Goal: Task Accomplishment & Management: Use online tool/utility

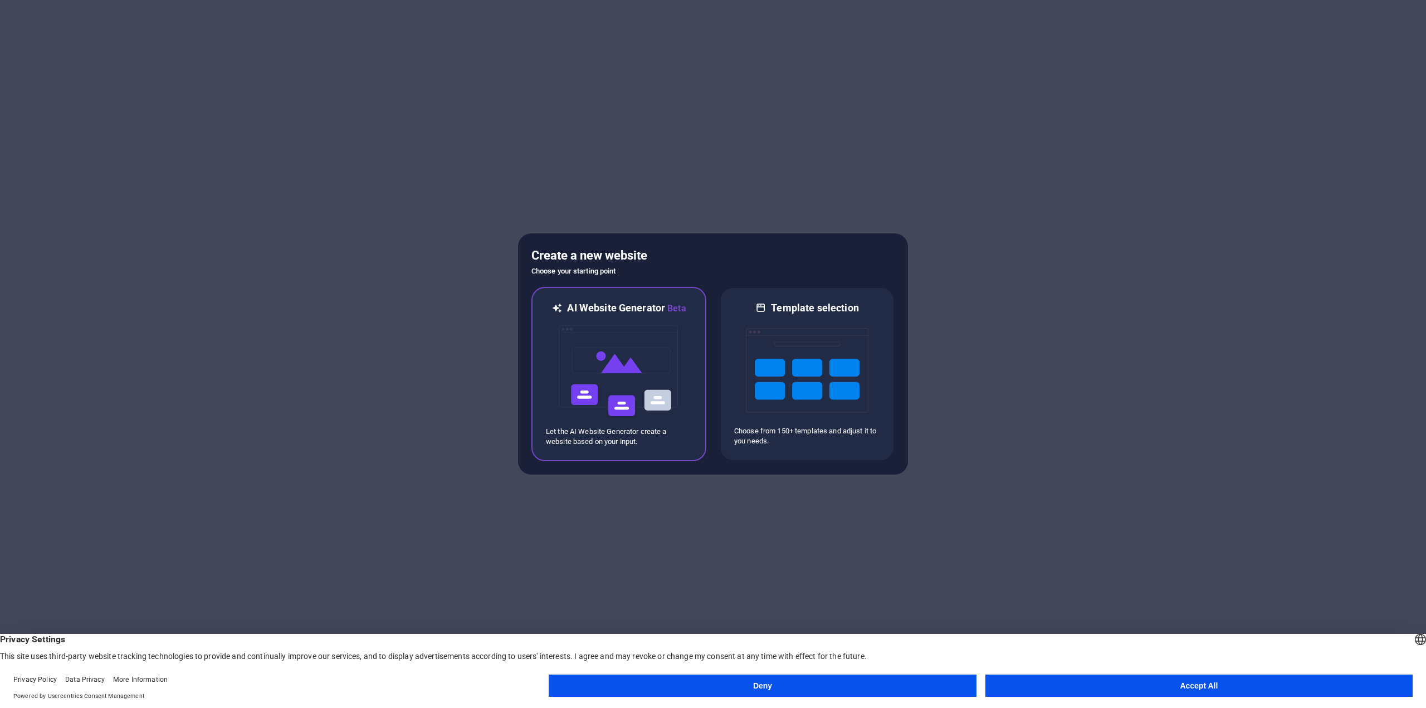
click at [655, 345] on img at bounding box center [618, 370] width 123 height 111
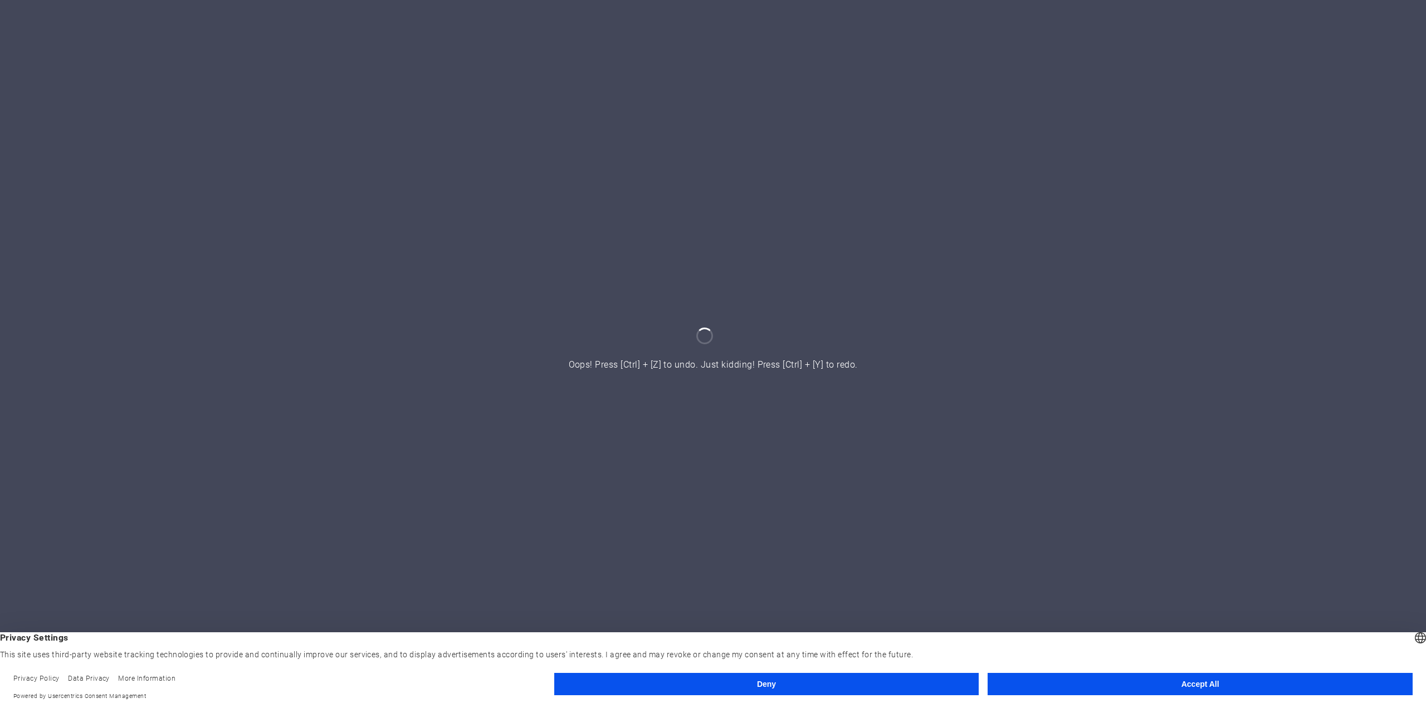
click at [1167, 680] on button "Accept All" at bounding box center [1199, 684] width 425 height 22
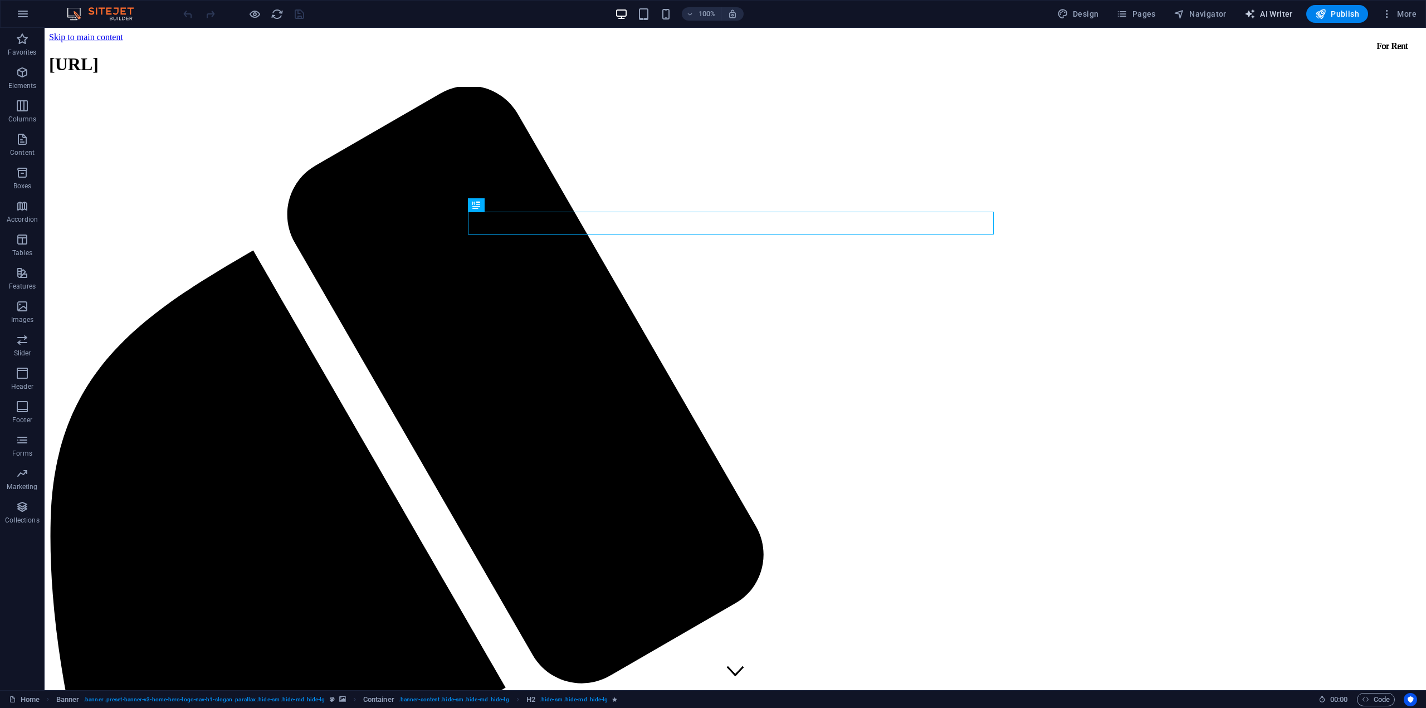
click at [1255, 12] on icon "button" at bounding box center [1249, 13] width 11 height 11
select select "English"
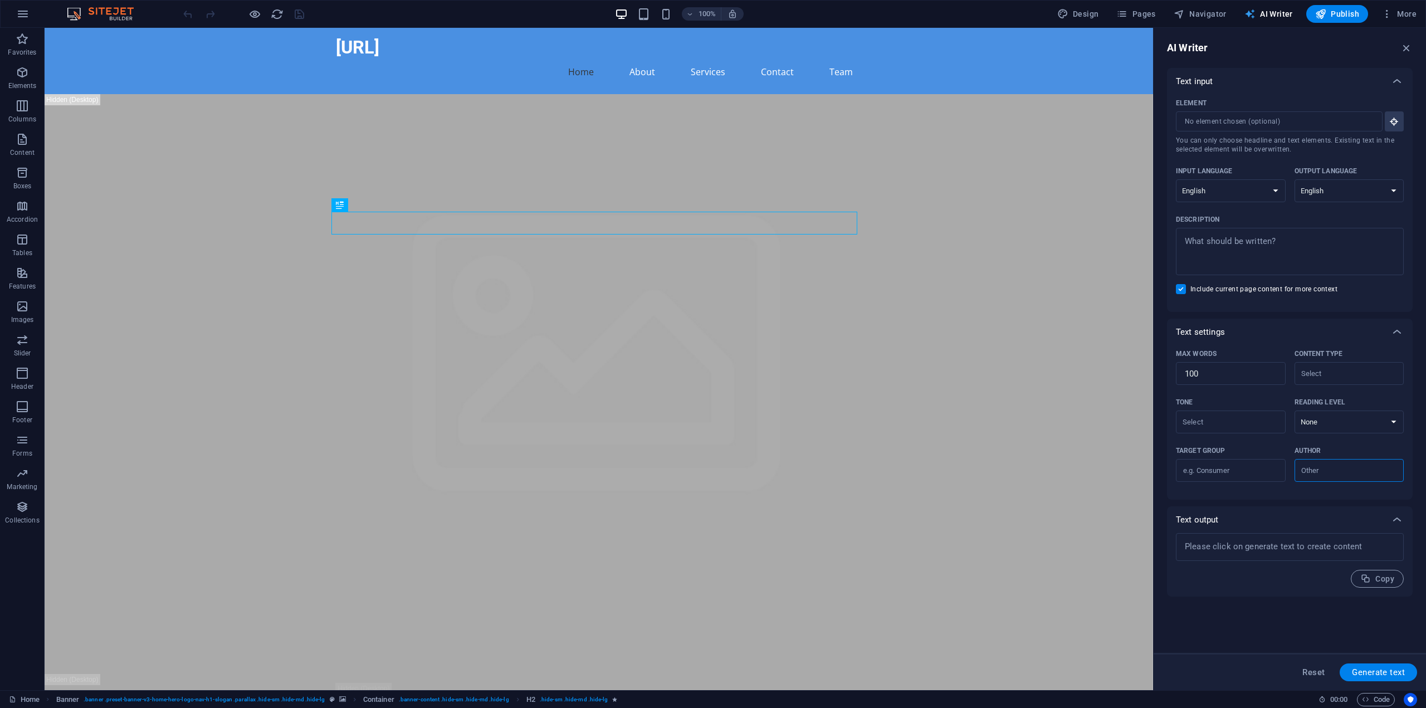
click at [1270, 9] on span "AI Writer" at bounding box center [1268, 13] width 48 height 11
click at [1093, 17] on span "Design" at bounding box center [1078, 13] width 42 height 11
select select "px"
select select "200"
select select "px"
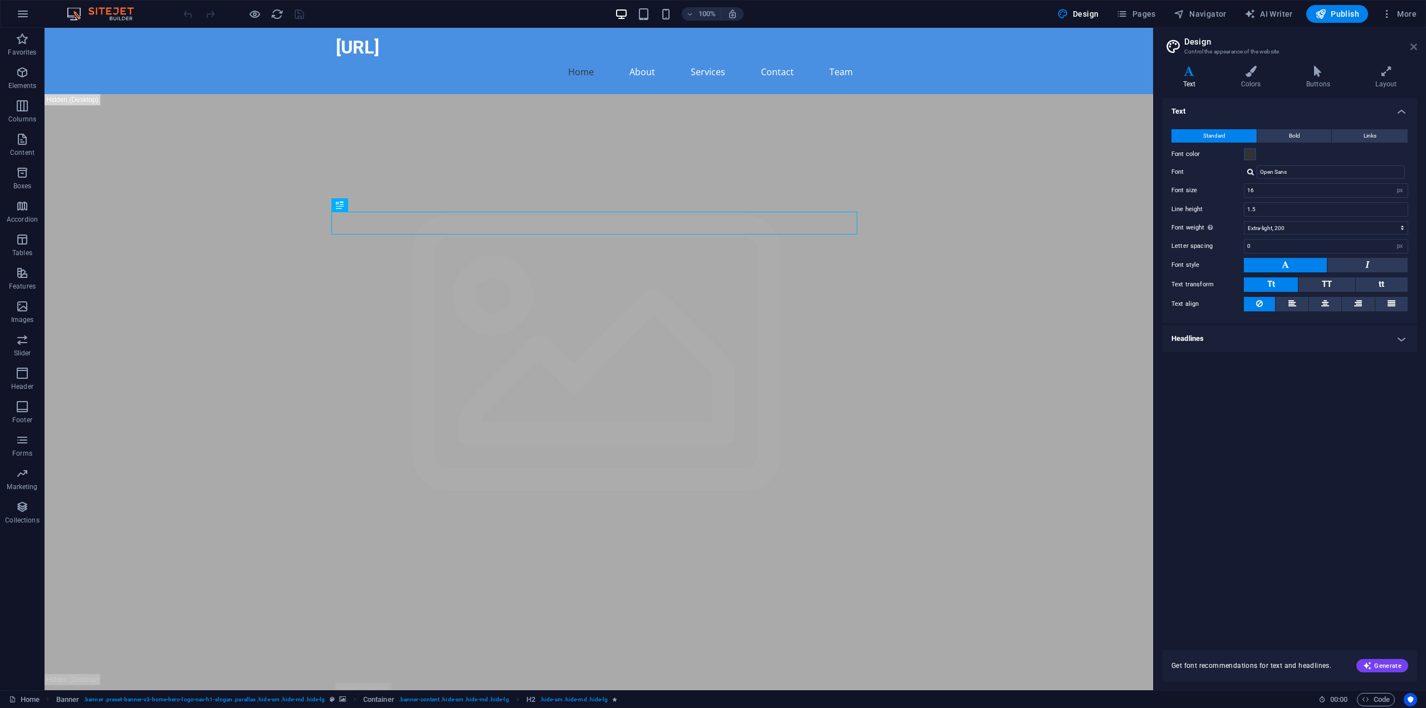
drag, startPoint x: 1414, startPoint y: 45, endPoint x: 1370, endPoint y: 15, distance: 53.4
click at [1414, 45] on icon at bounding box center [1413, 46] width 7 height 9
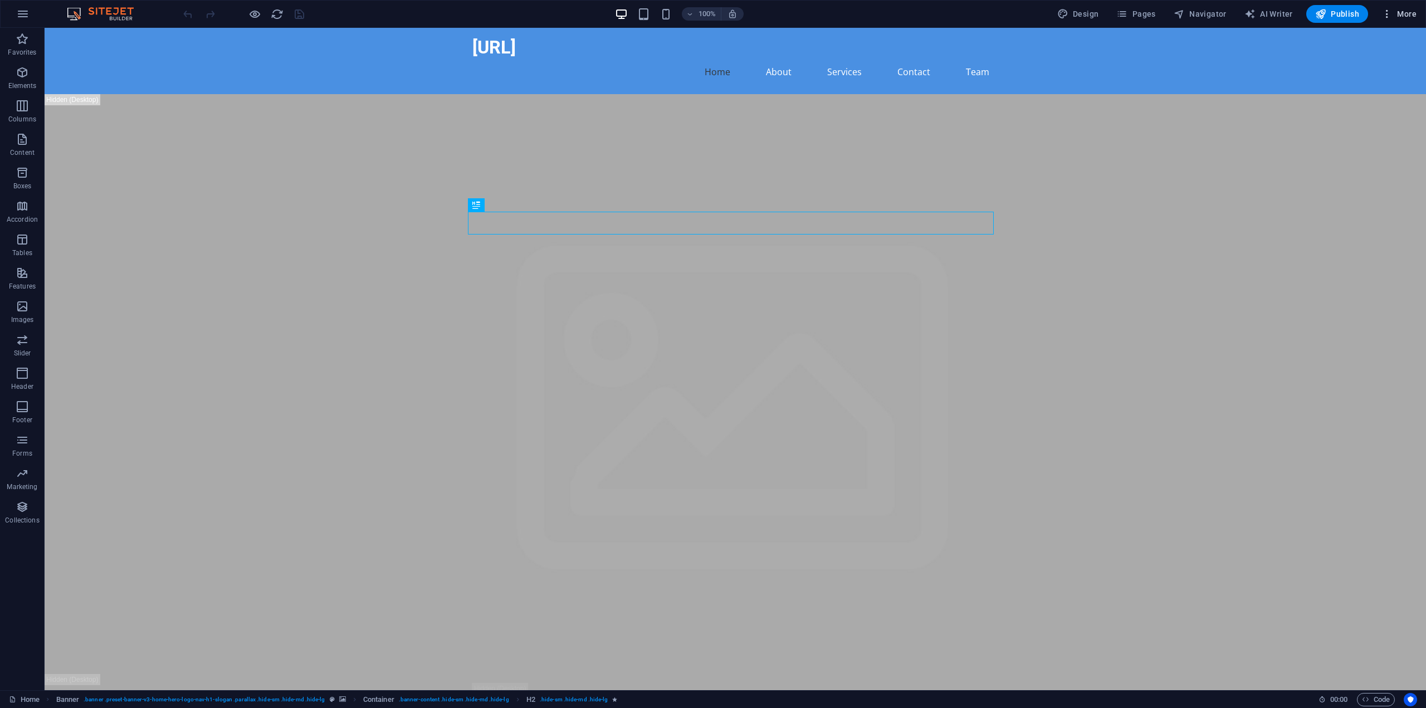
click at [1416, 13] on span "More" at bounding box center [1398, 13] width 35 height 11
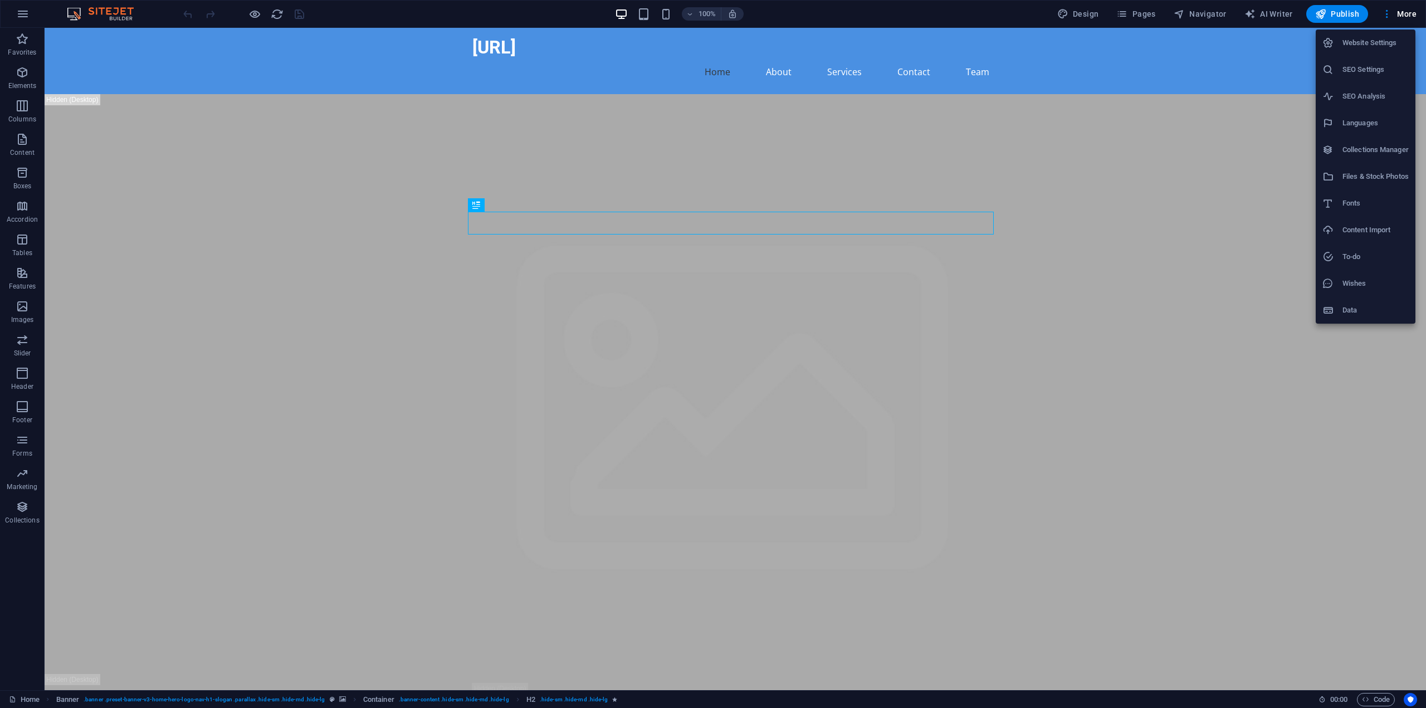
click at [23, 13] on div at bounding box center [713, 354] width 1426 height 708
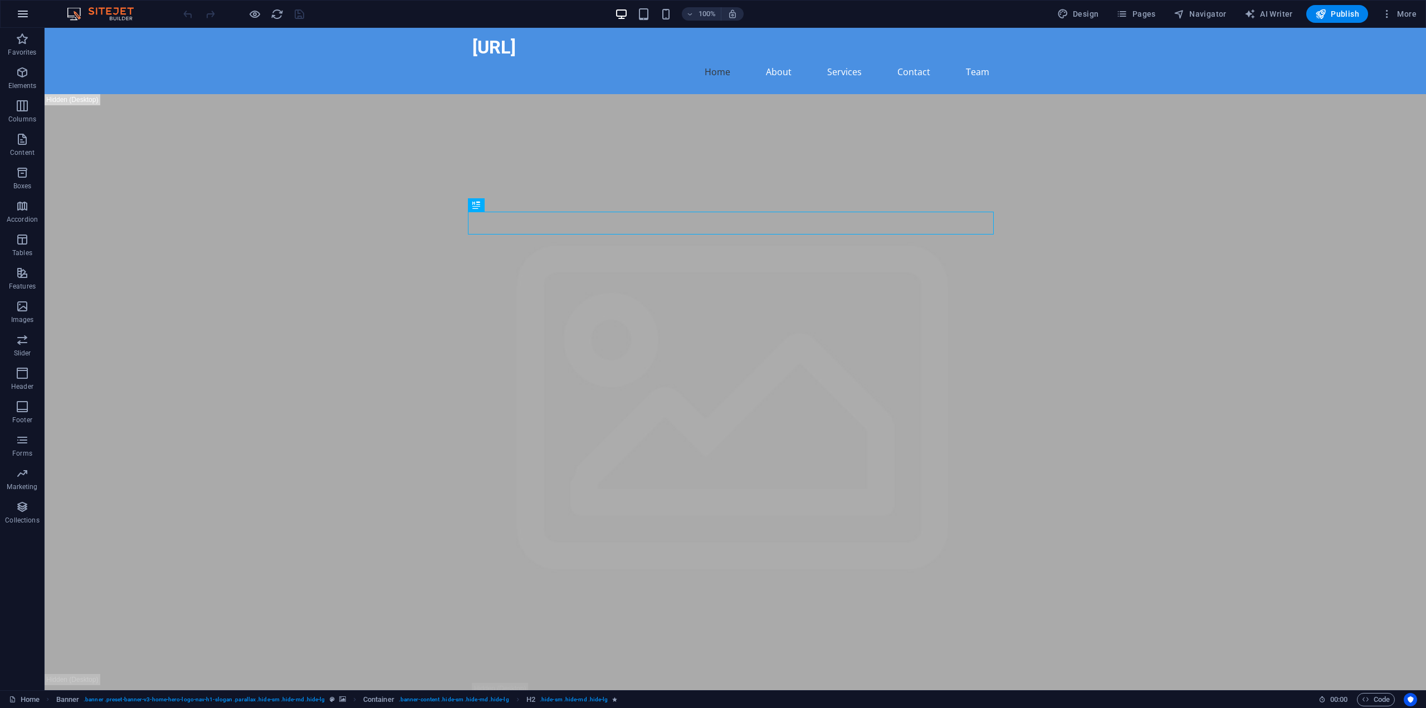
click at [20, 11] on icon "button" at bounding box center [22, 13] width 13 height 13
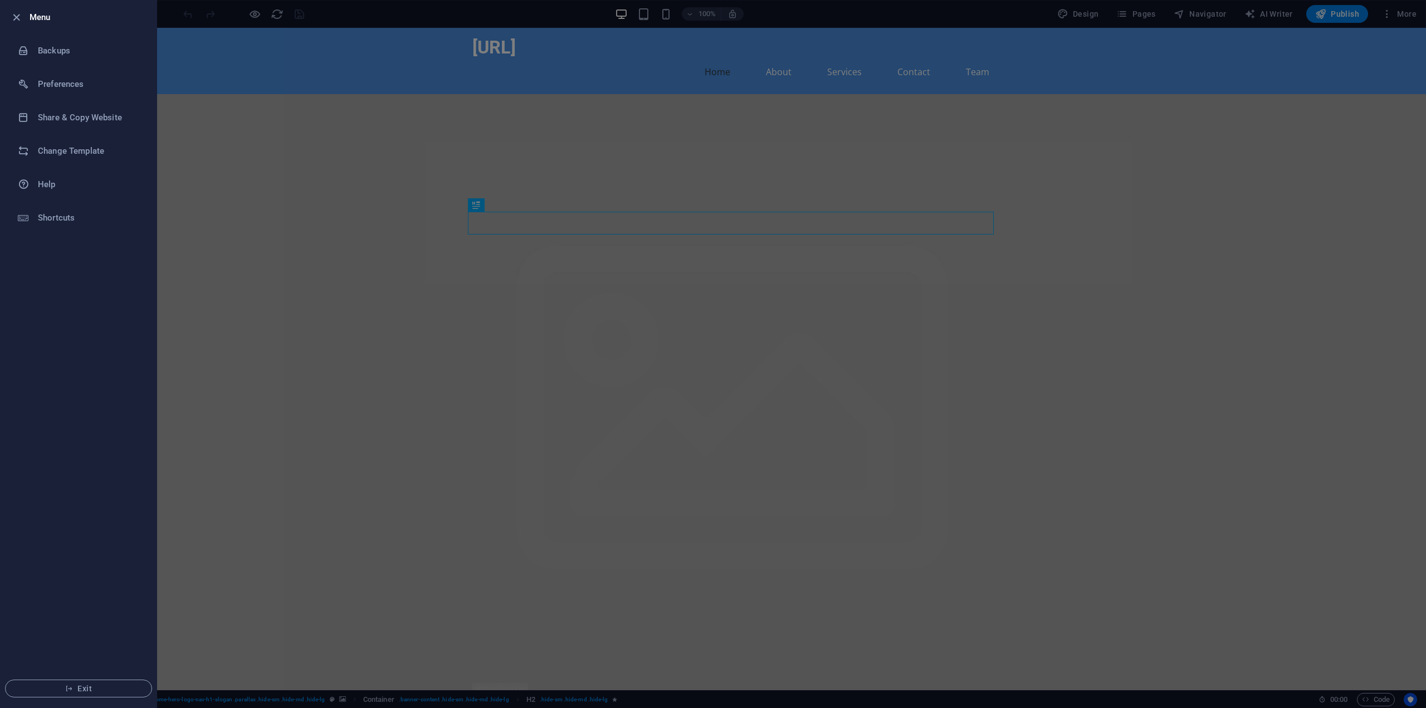
click at [231, 9] on div at bounding box center [713, 354] width 1426 height 708
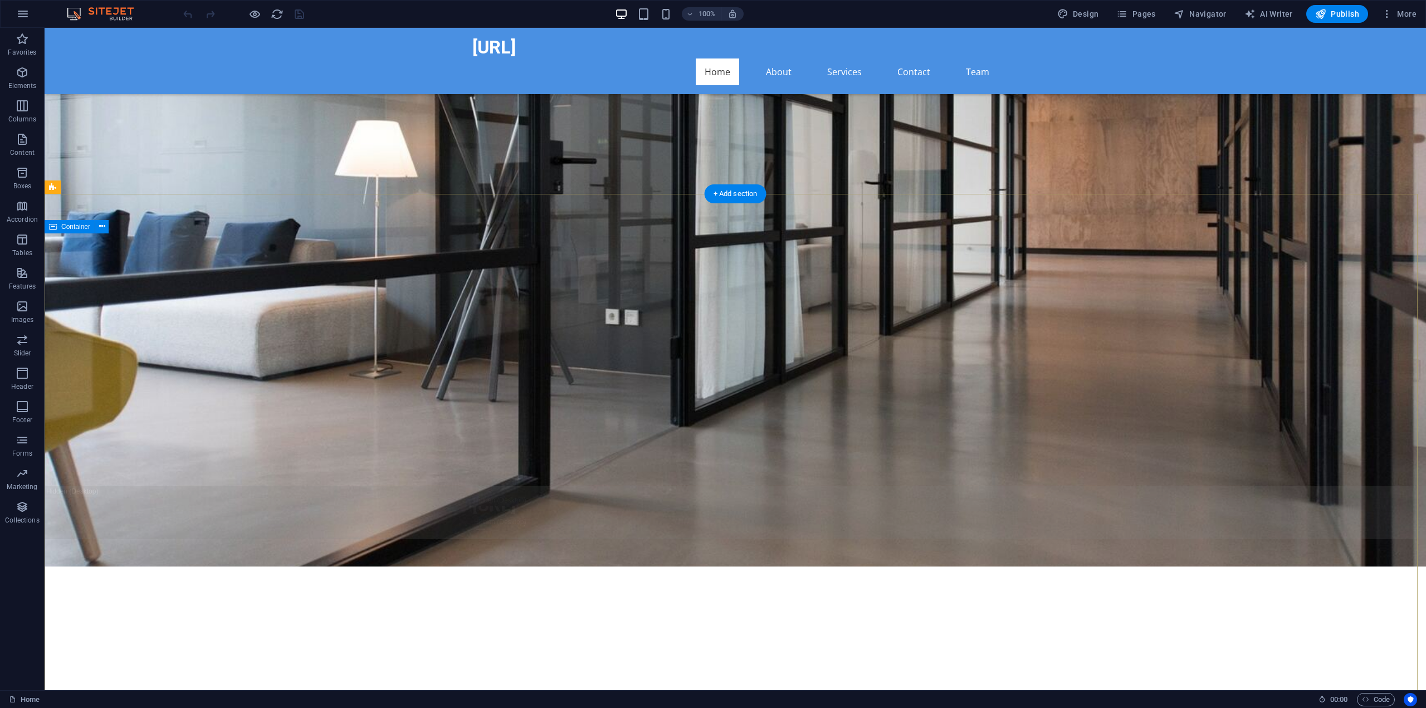
scroll to position [501, 0]
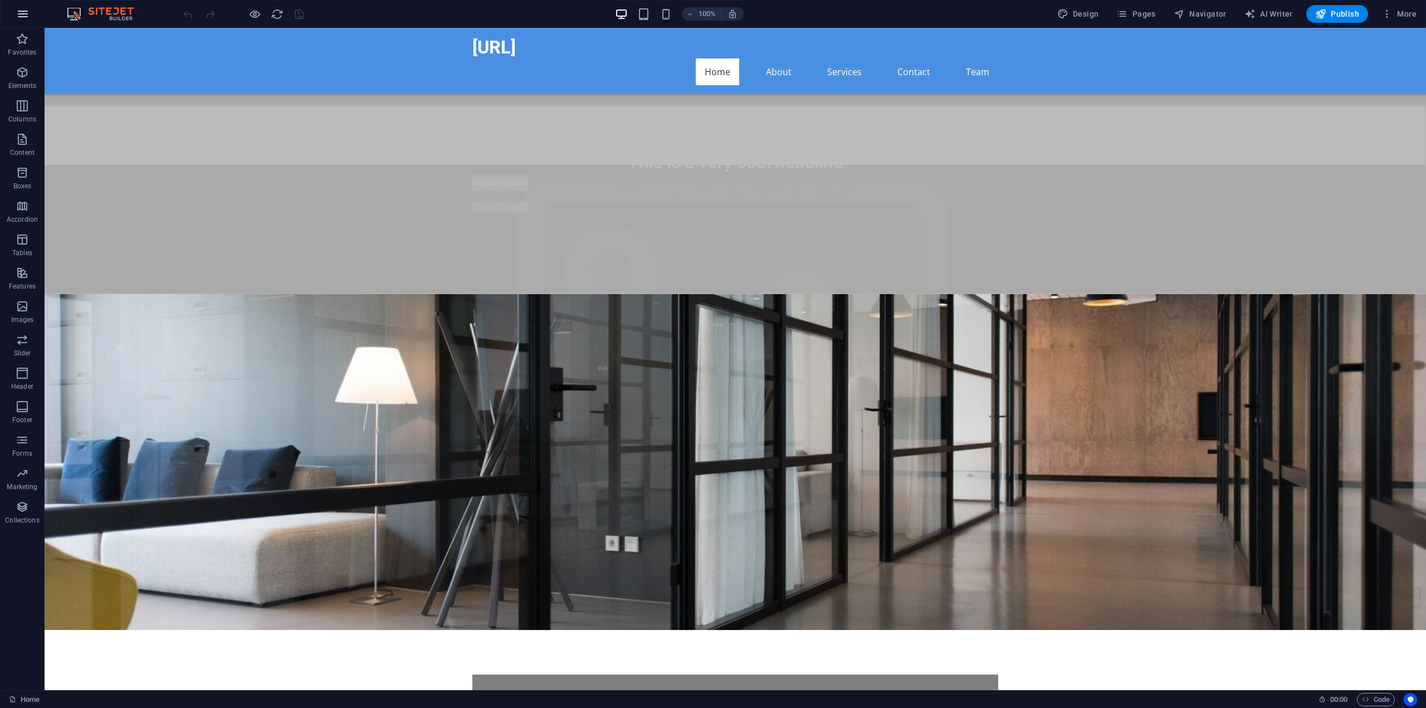
click at [26, 21] on button "button" at bounding box center [22, 14] width 27 height 27
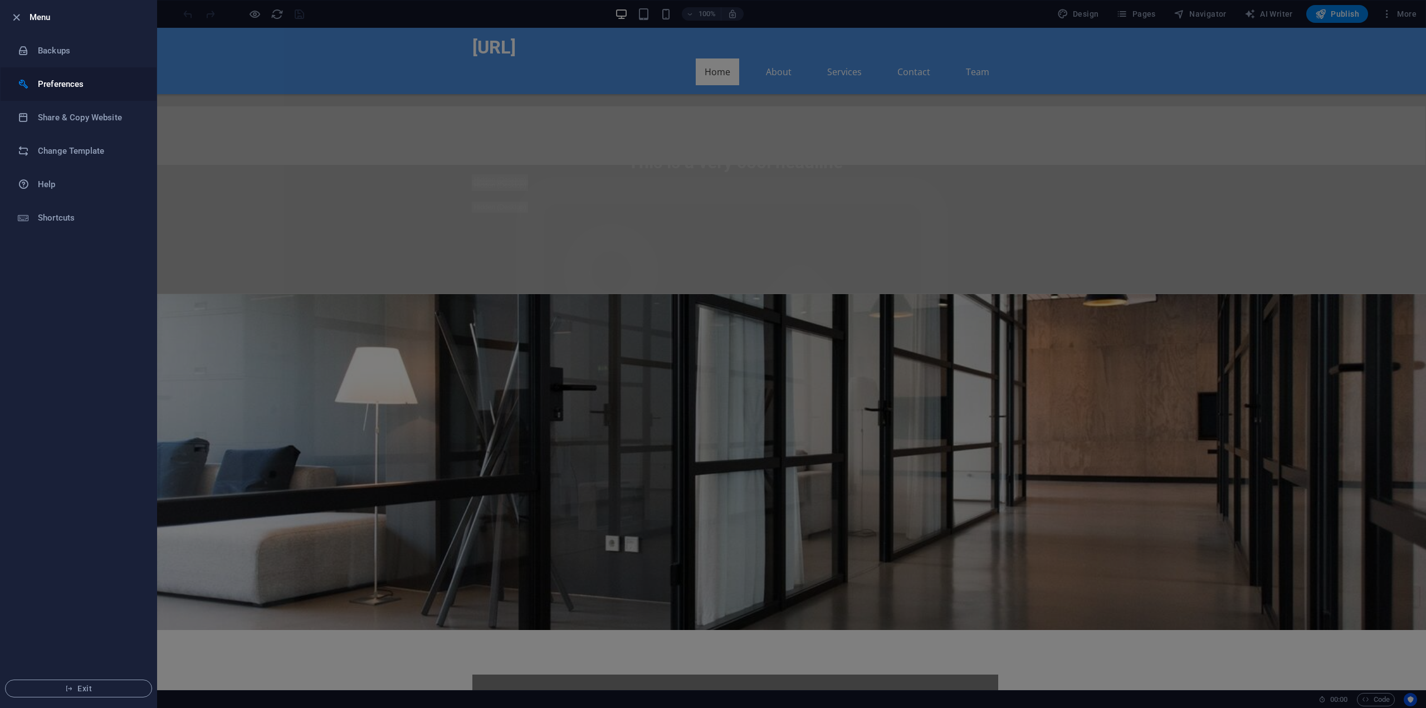
click at [65, 94] on li "Preferences" at bounding box center [79, 83] width 156 height 33
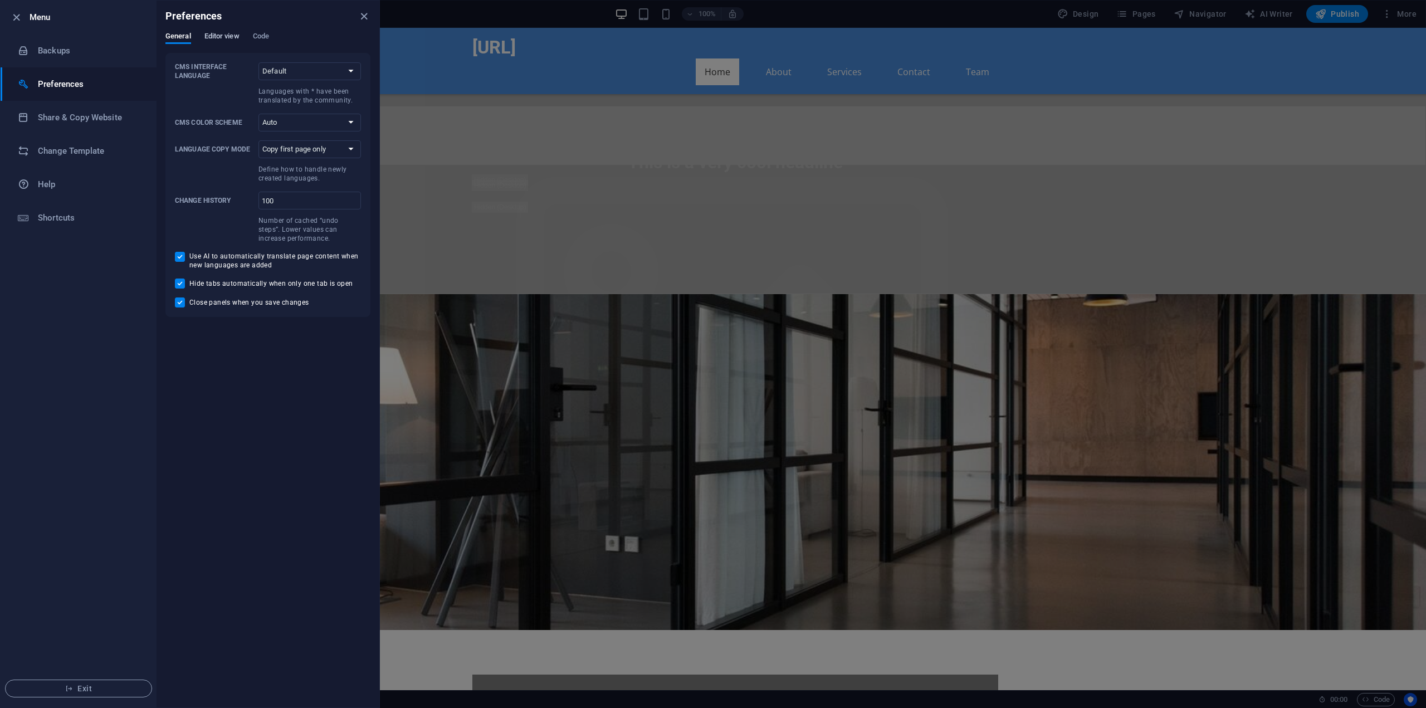
click at [237, 39] on span "Editor view" at bounding box center [221, 38] width 35 height 16
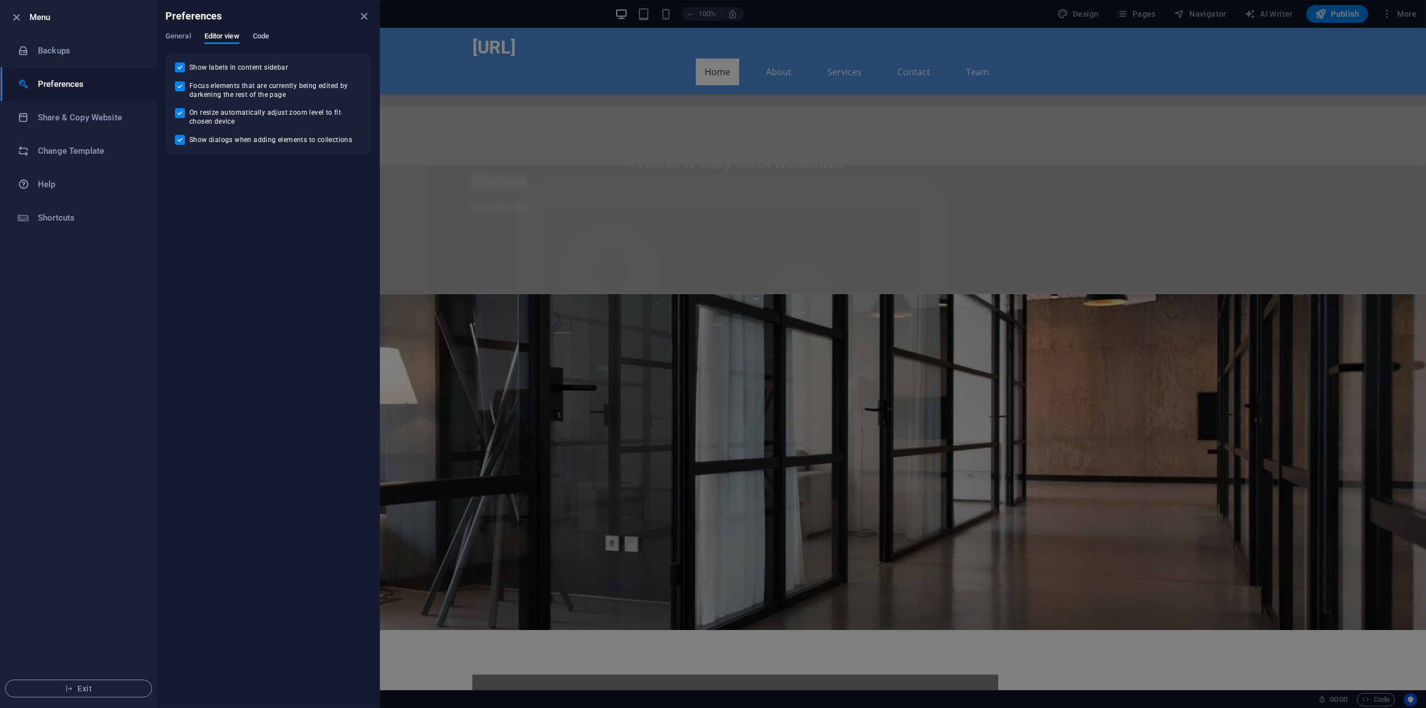
click at [256, 37] on span "Code" at bounding box center [261, 38] width 16 height 16
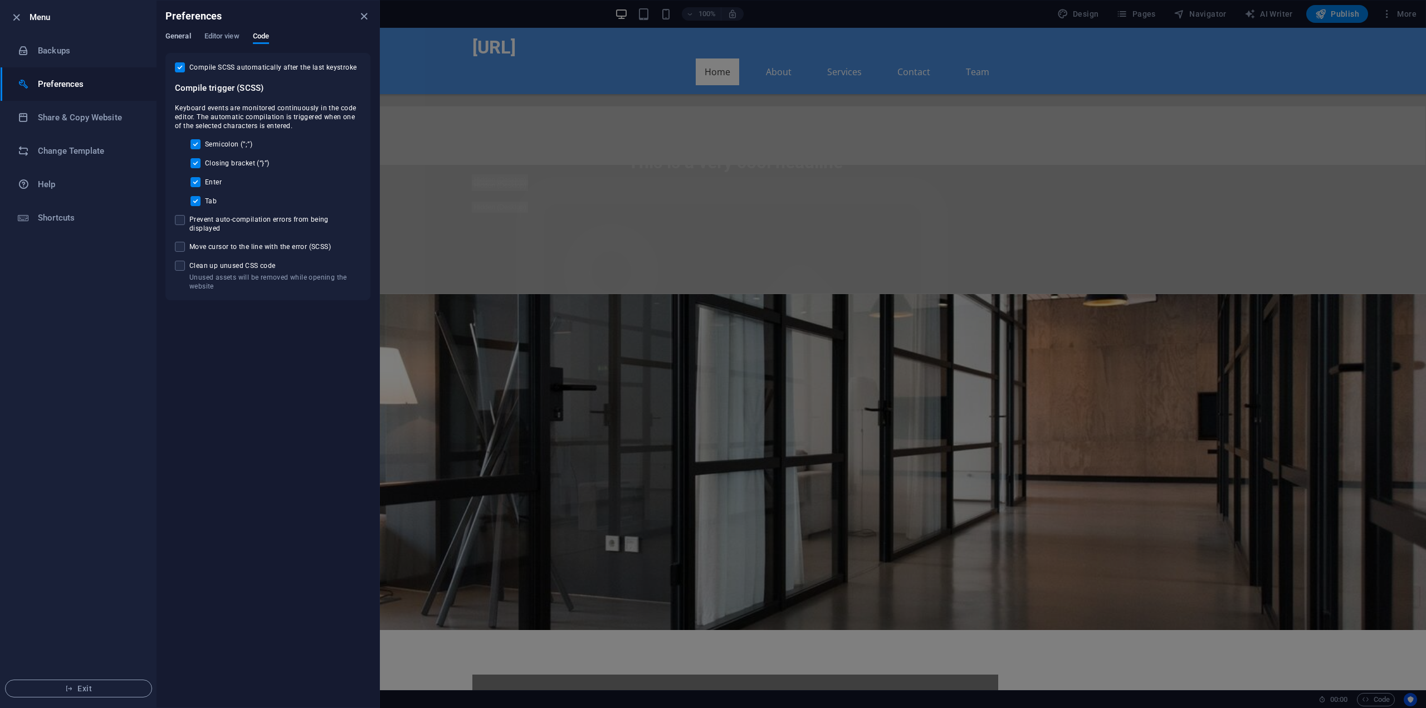
click at [189, 39] on span "General" at bounding box center [178, 38] width 26 height 16
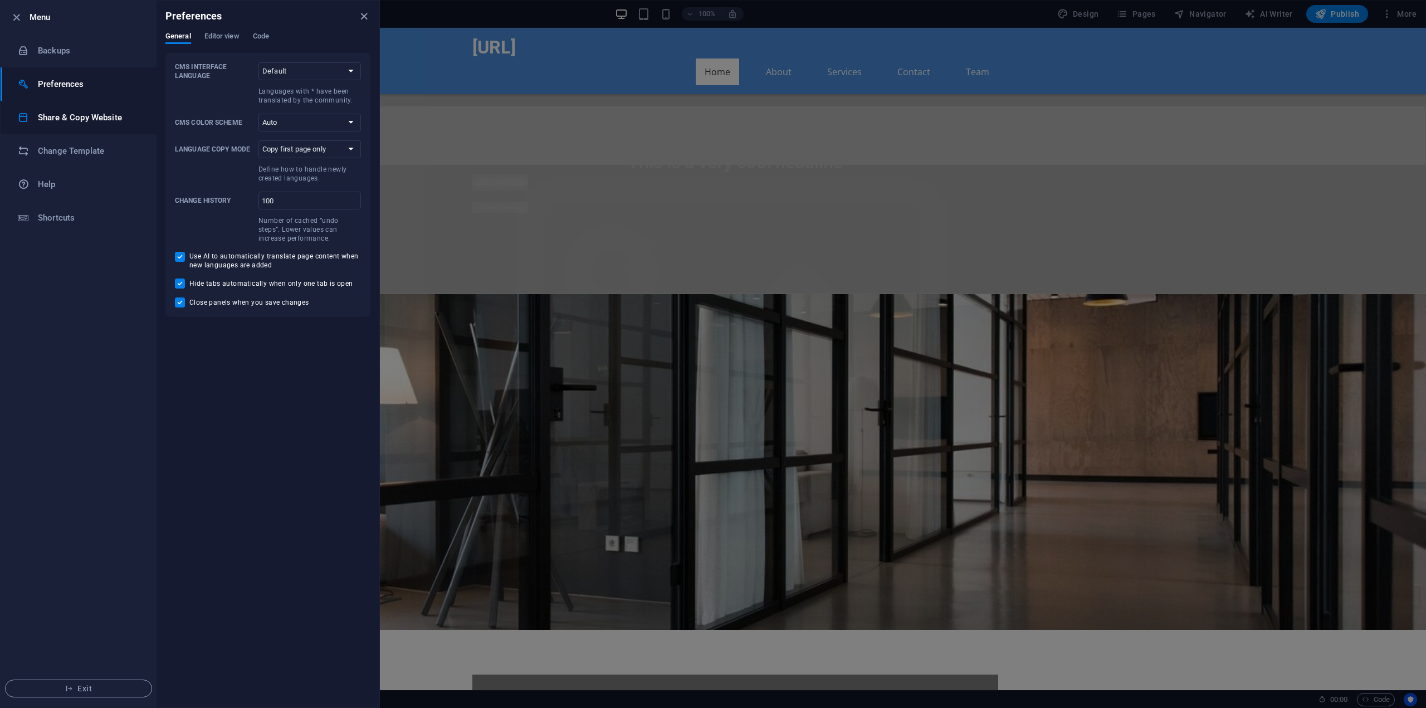
click at [88, 112] on h6 "Share & Copy Website" at bounding box center [89, 117] width 103 height 13
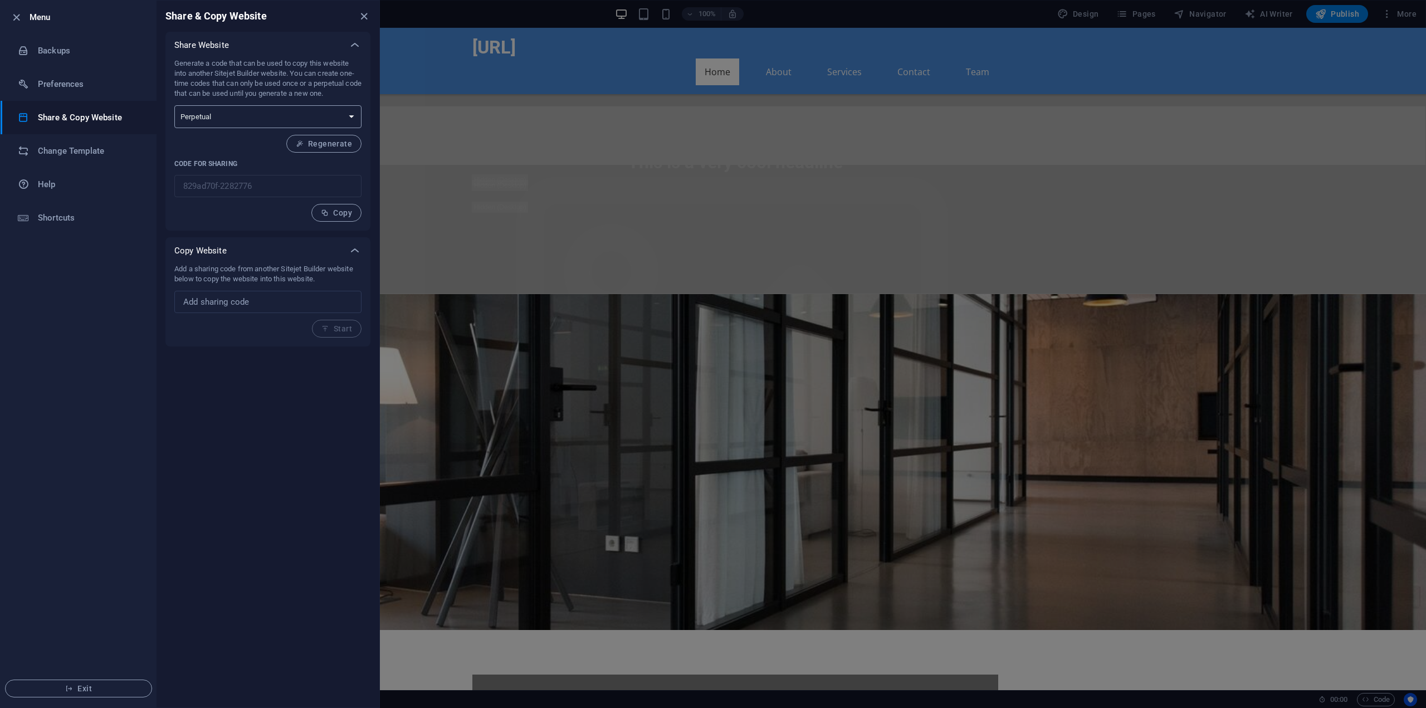
click at [348, 110] on select "One-time Perpetual" at bounding box center [267, 116] width 187 height 23
select select "onetime"
click at [174, 105] on select "One-time Perpetual" at bounding box center [267, 116] width 187 height 23
click at [340, 115] on select "One-time Perpetual" at bounding box center [267, 116] width 187 height 23
select select "perpetual"
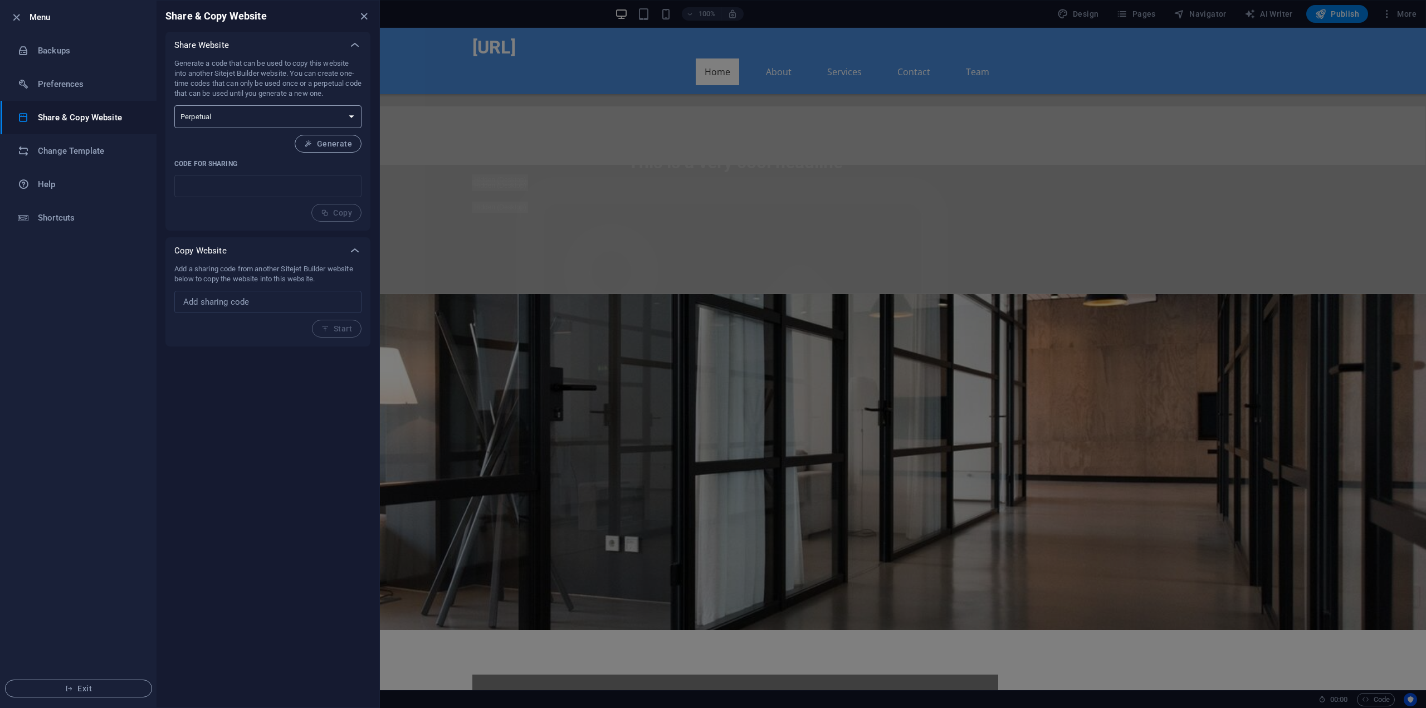
click at [174, 105] on select "One-time Perpetual" at bounding box center [267, 116] width 187 height 23
type input "829ad70f-2282776"
click at [323, 144] on span "Regenerate" at bounding box center [324, 143] width 56 height 9
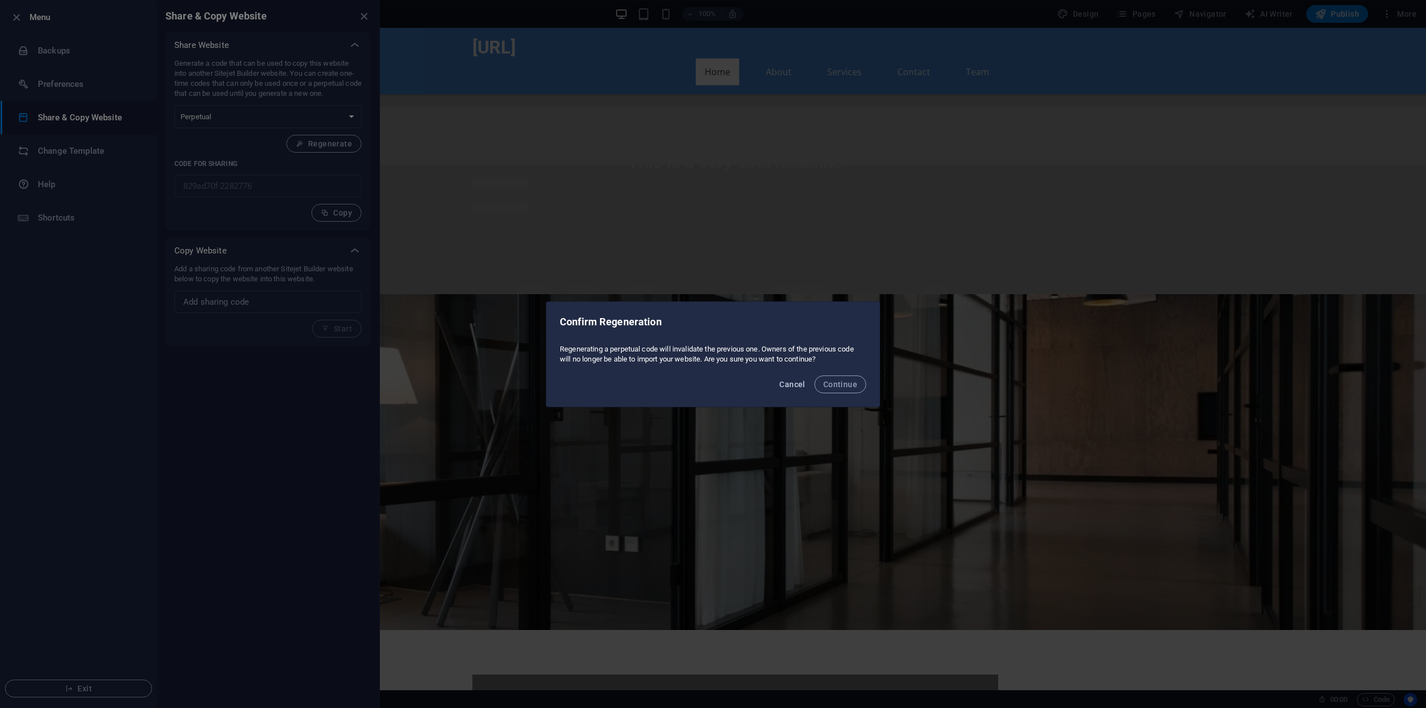
click at [804, 386] on span "Cancel" at bounding box center [792, 384] width 26 height 9
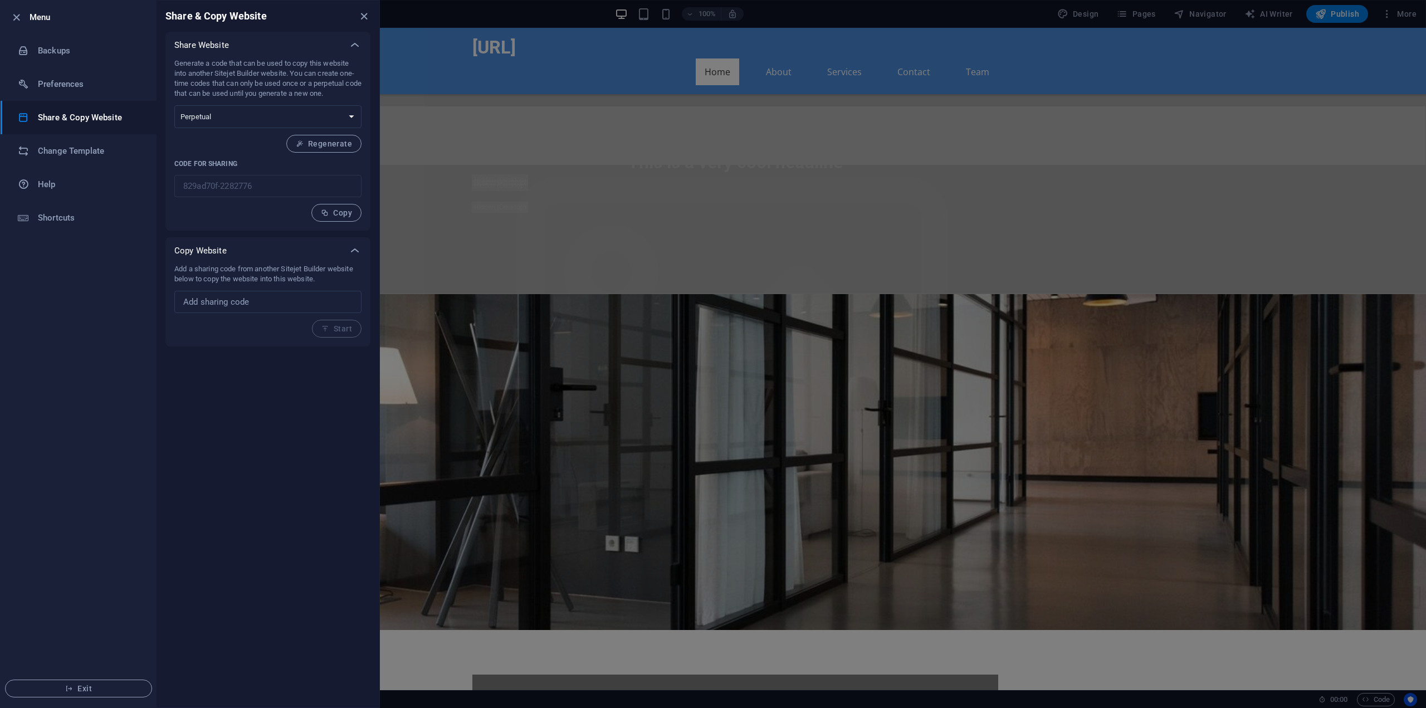
click at [1268, 9] on div at bounding box center [713, 354] width 1426 height 708
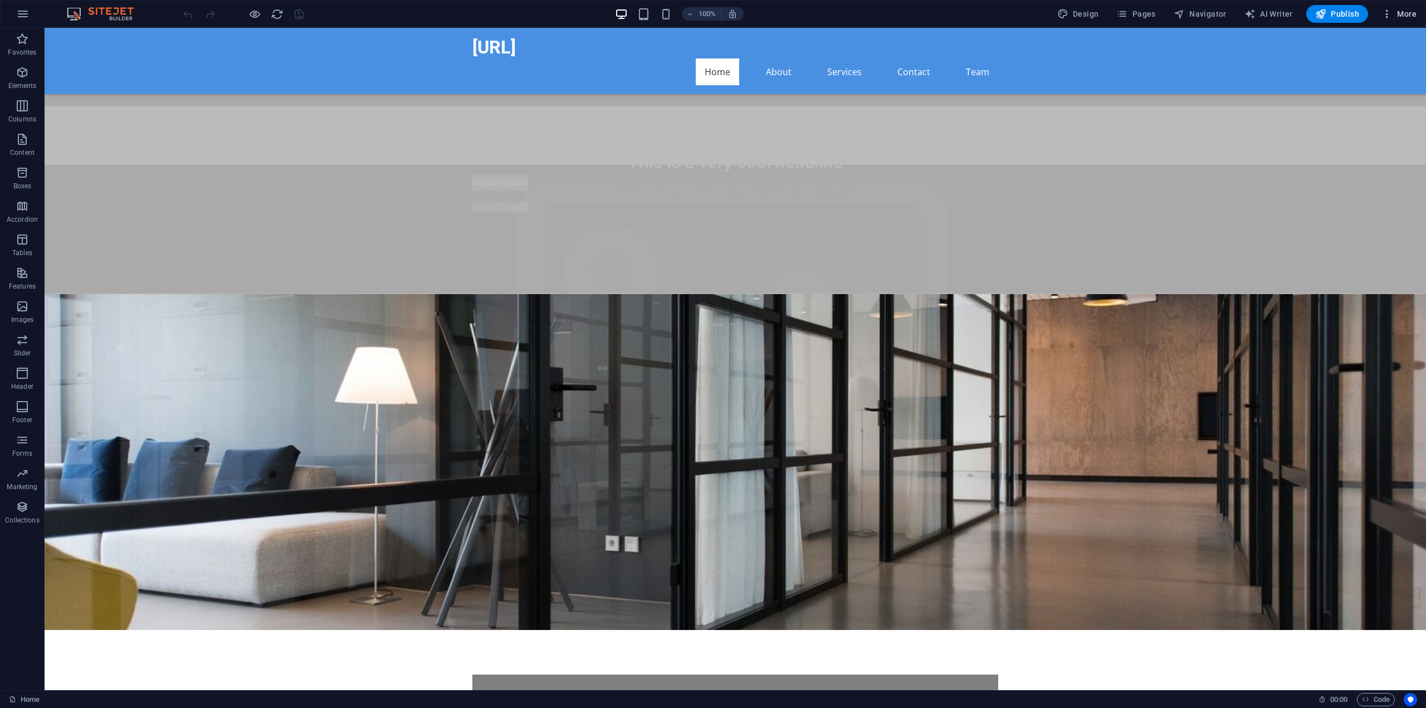
click at [1411, 14] on span "More" at bounding box center [1398, 13] width 35 height 11
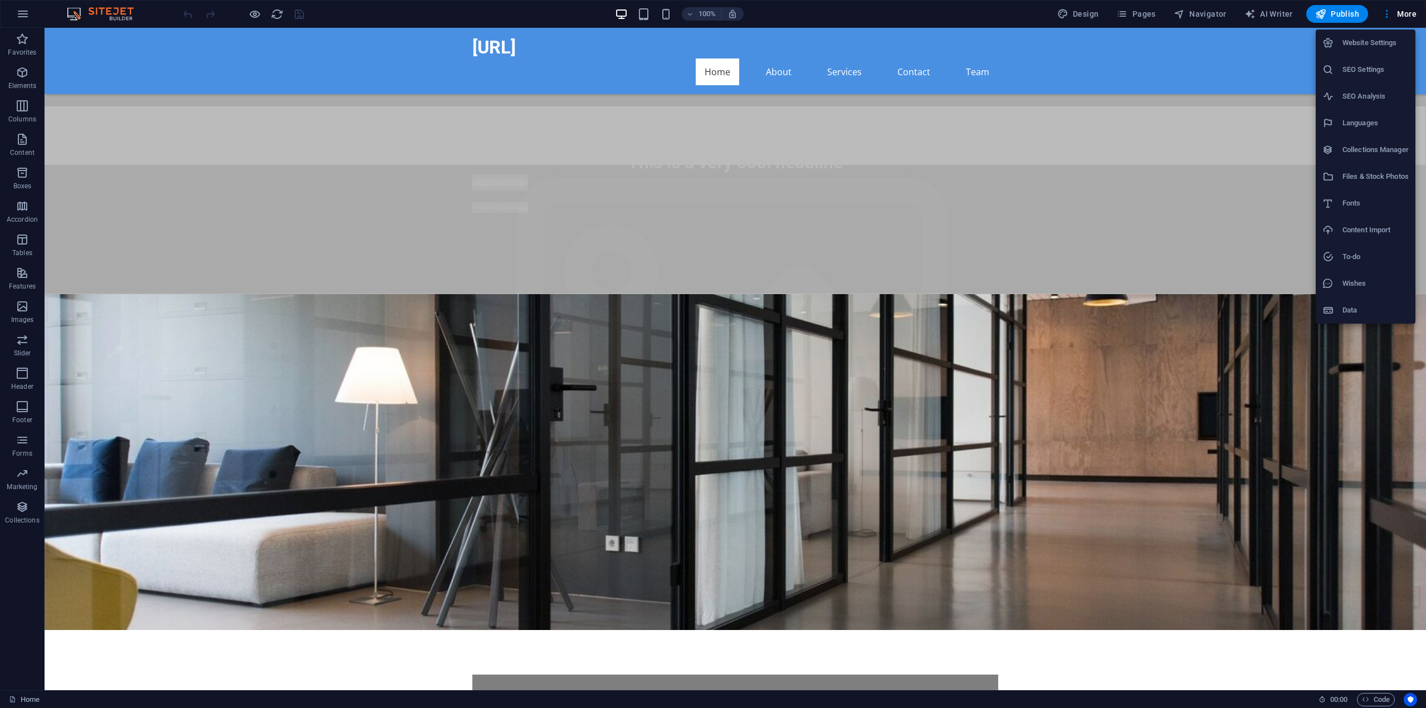
click at [632, 14] on div at bounding box center [713, 354] width 1426 height 708
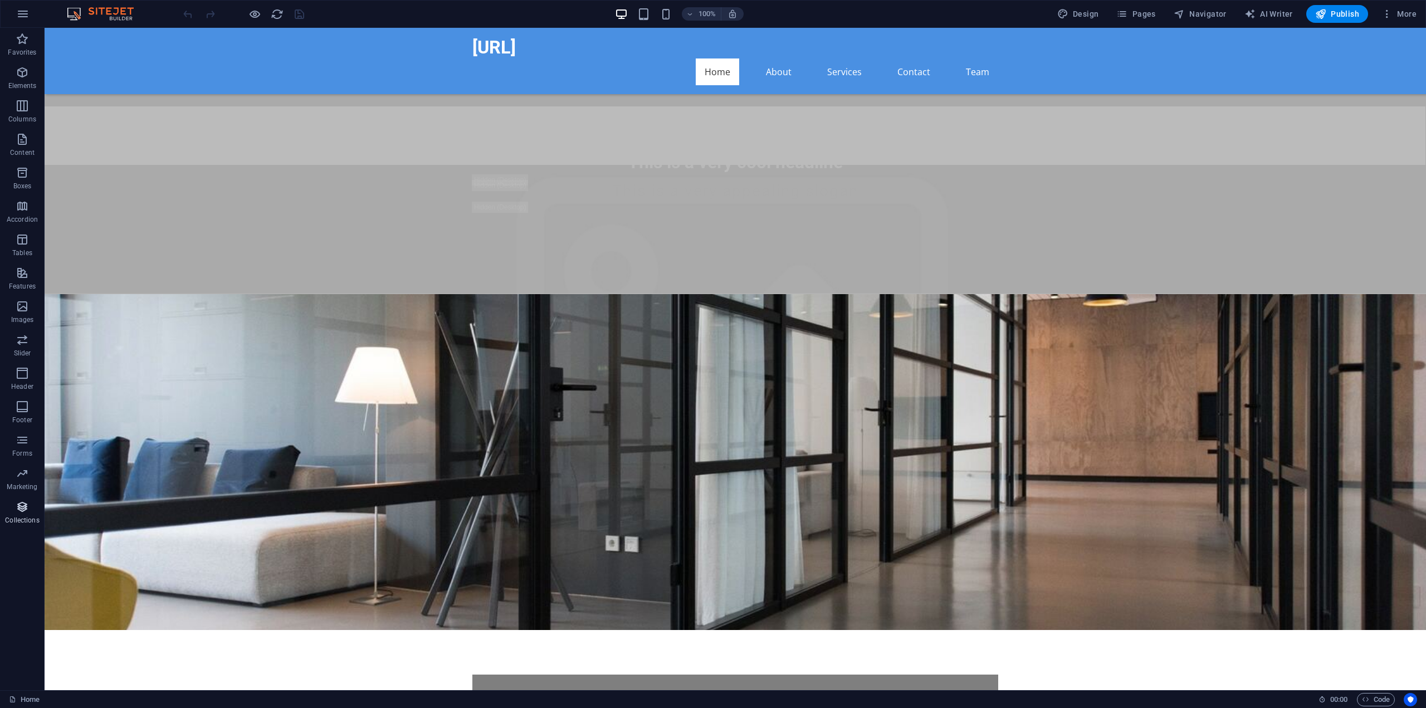
click at [22, 522] on p "Collections" at bounding box center [22, 520] width 34 height 9
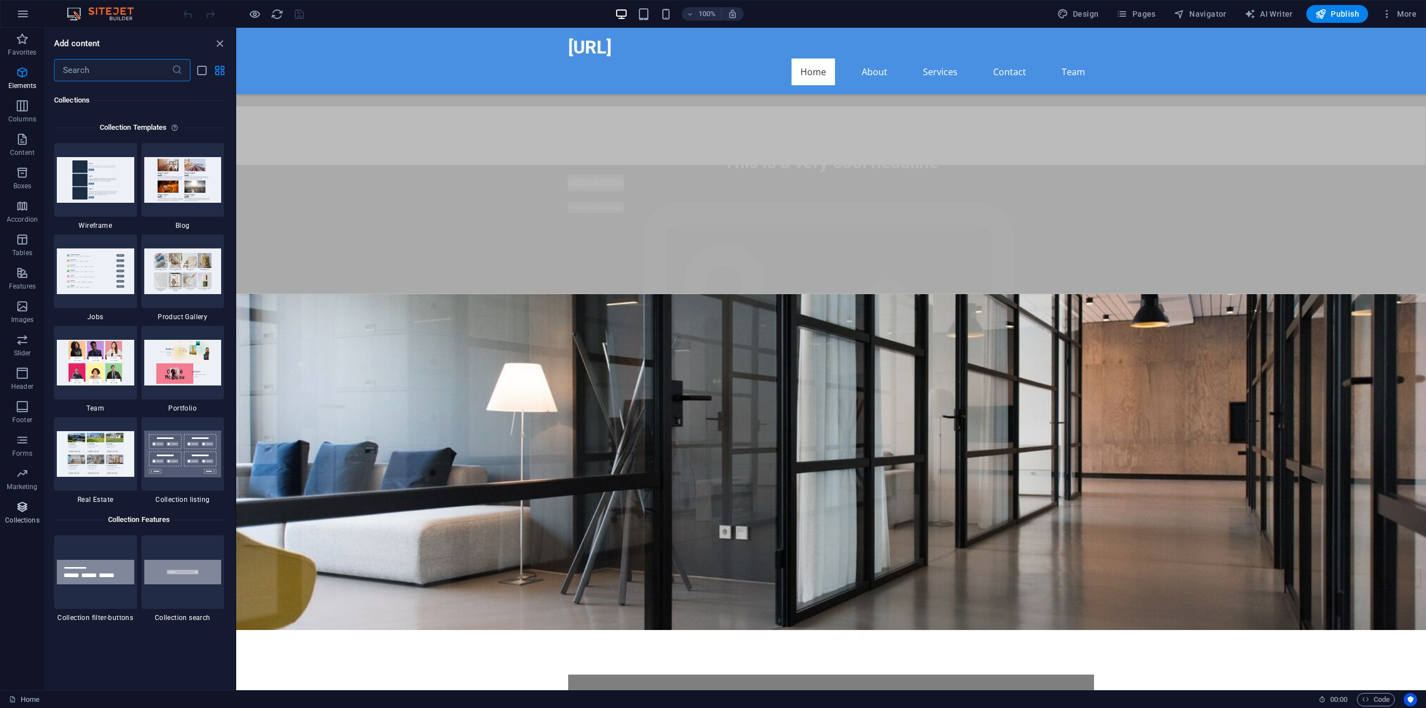
scroll to position [10194, 0]
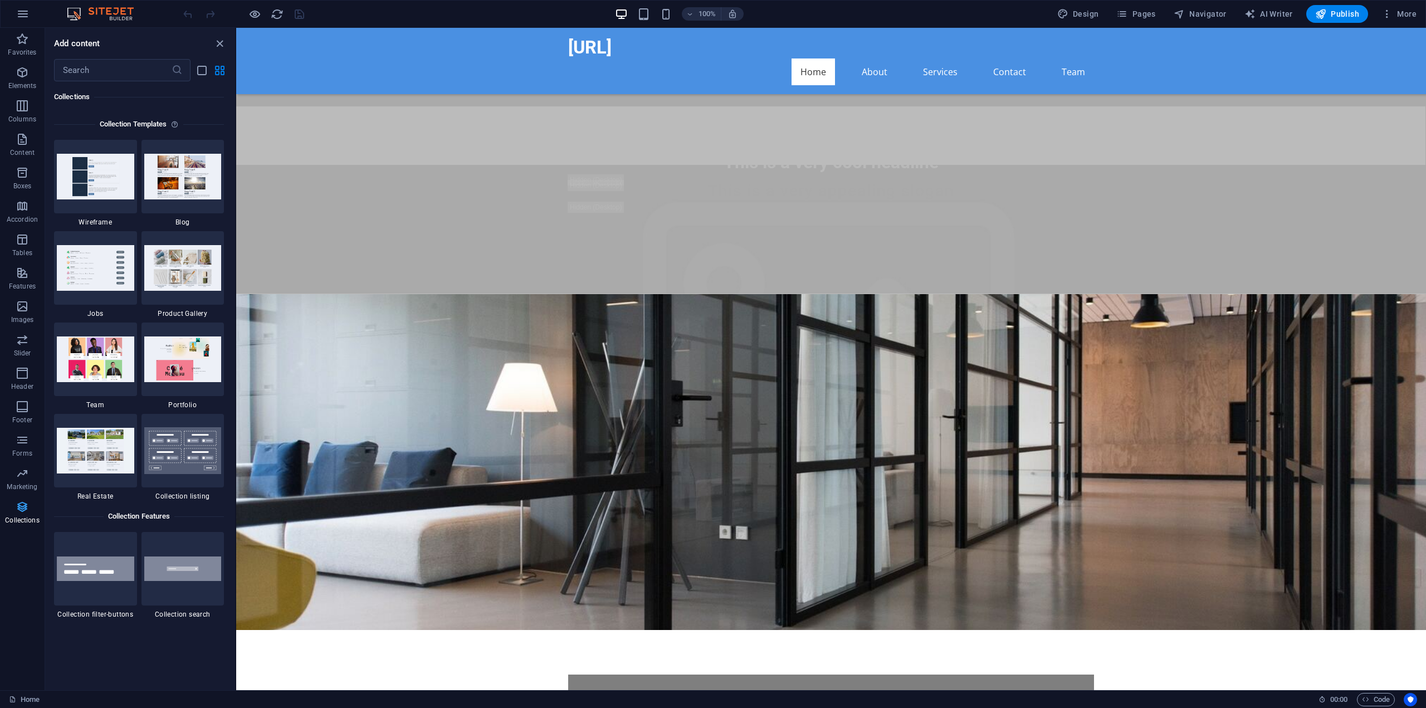
click at [22, 521] on p "Collections" at bounding box center [22, 520] width 34 height 9
click at [23, 116] on p "Columns" at bounding box center [22, 119] width 28 height 9
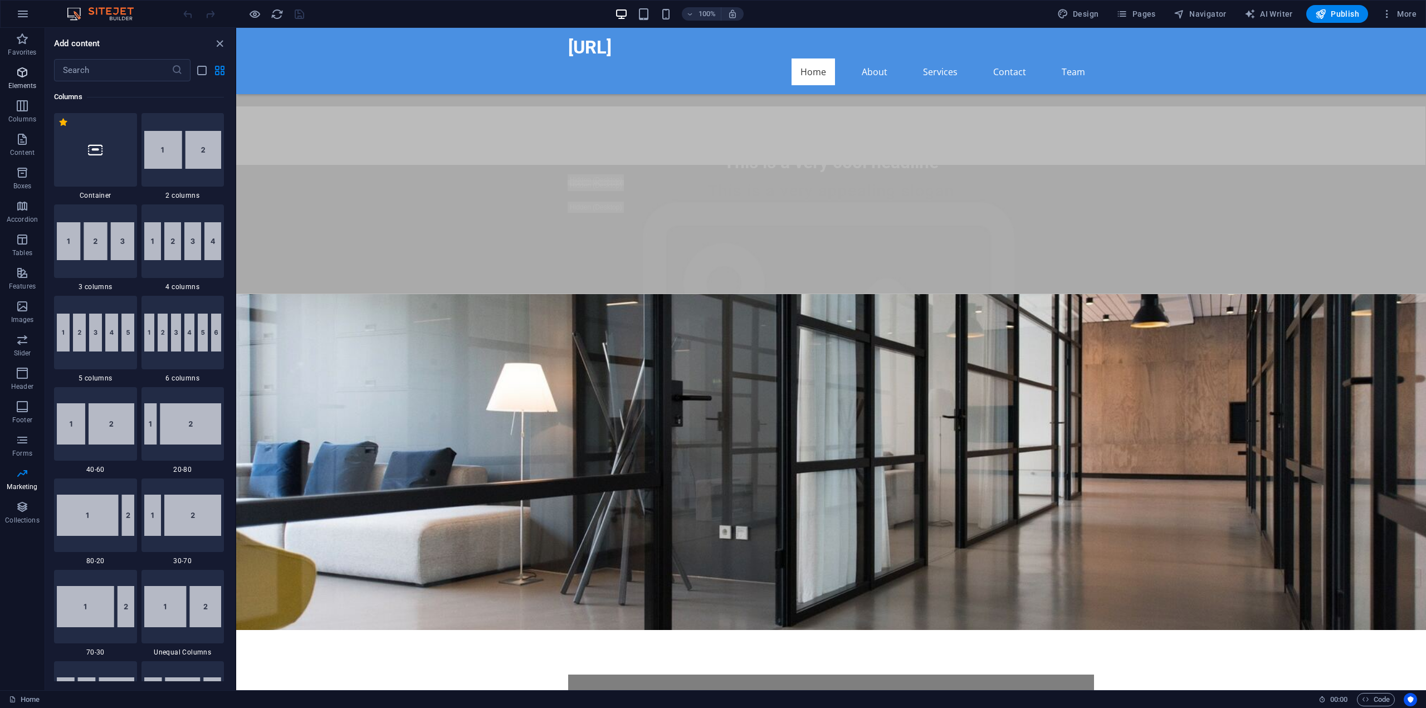
click at [23, 72] on icon "button" at bounding box center [22, 72] width 13 height 13
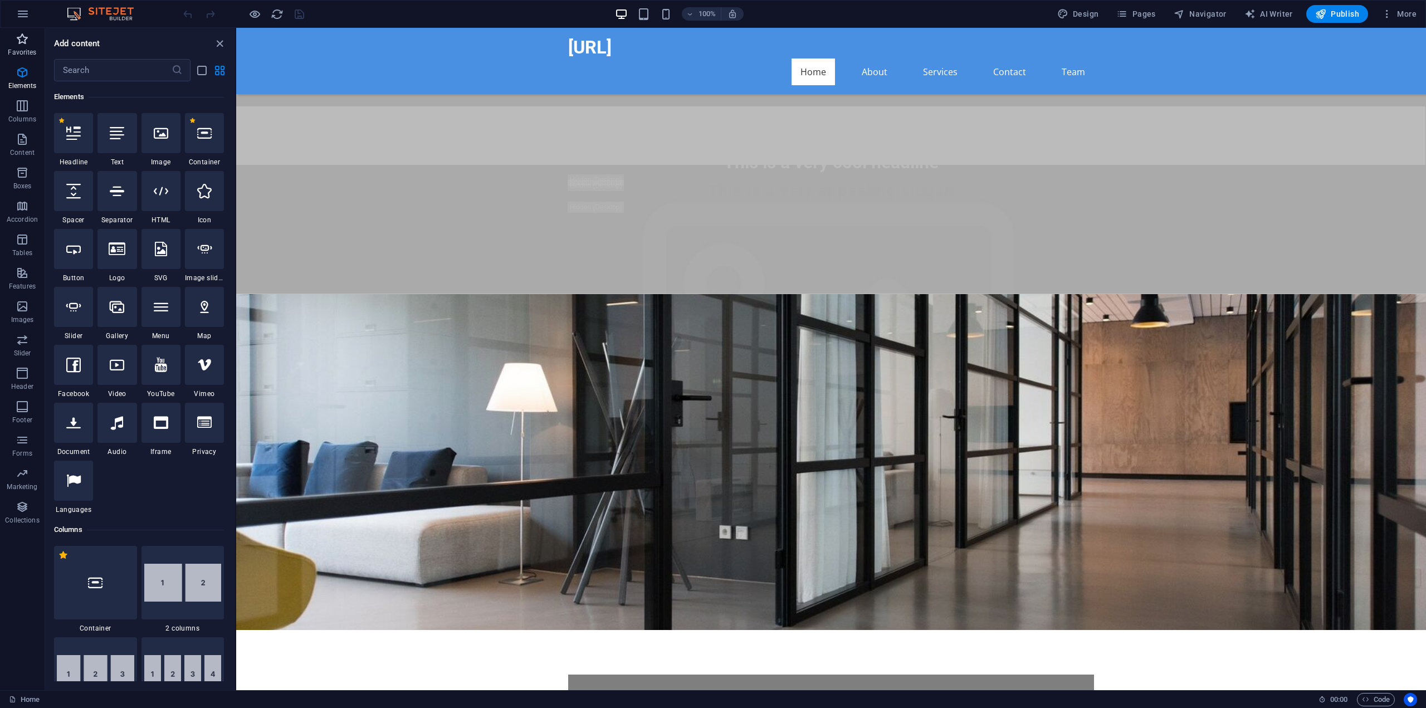
click at [17, 42] on icon "button" at bounding box center [22, 38] width 13 height 13
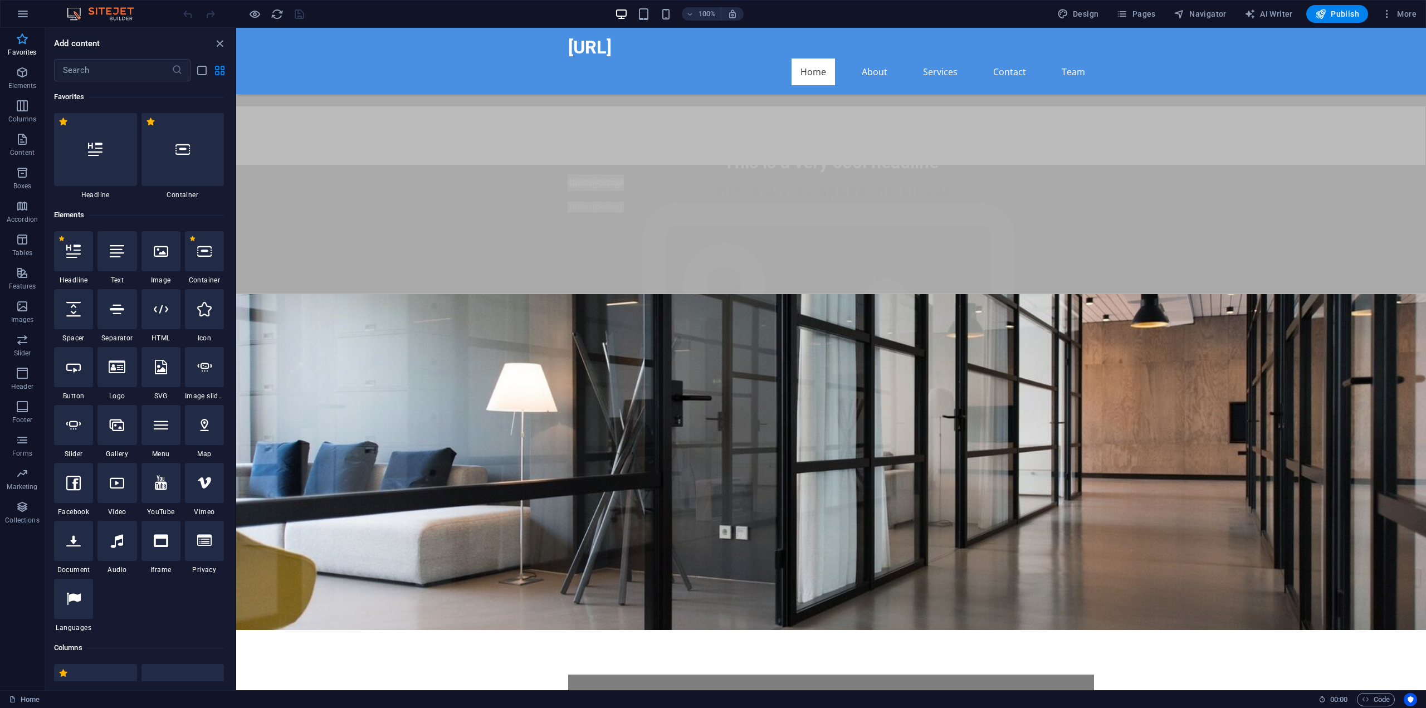
scroll to position [0, 0]
click at [19, 130] on button "Content" at bounding box center [22, 144] width 45 height 33
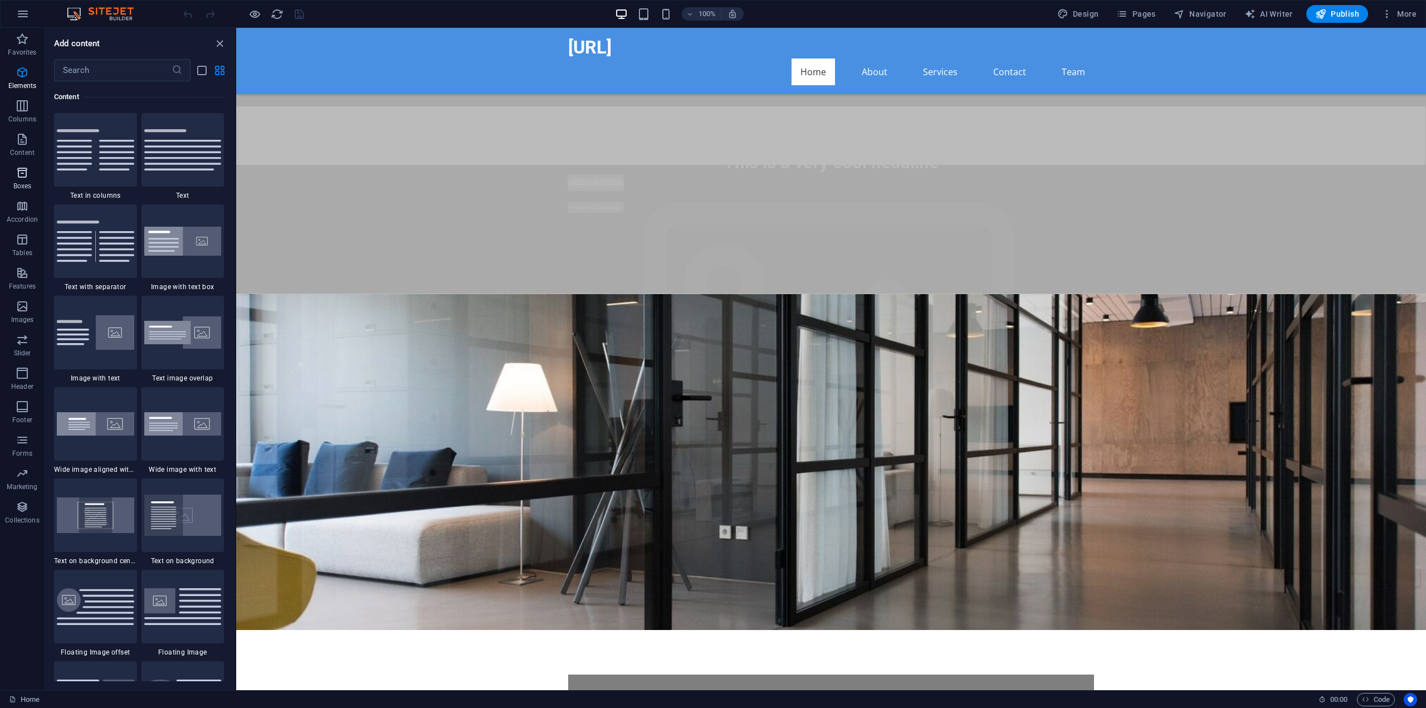
click at [22, 168] on icon "button" at bounding box center [22, 172] width 13 height 13
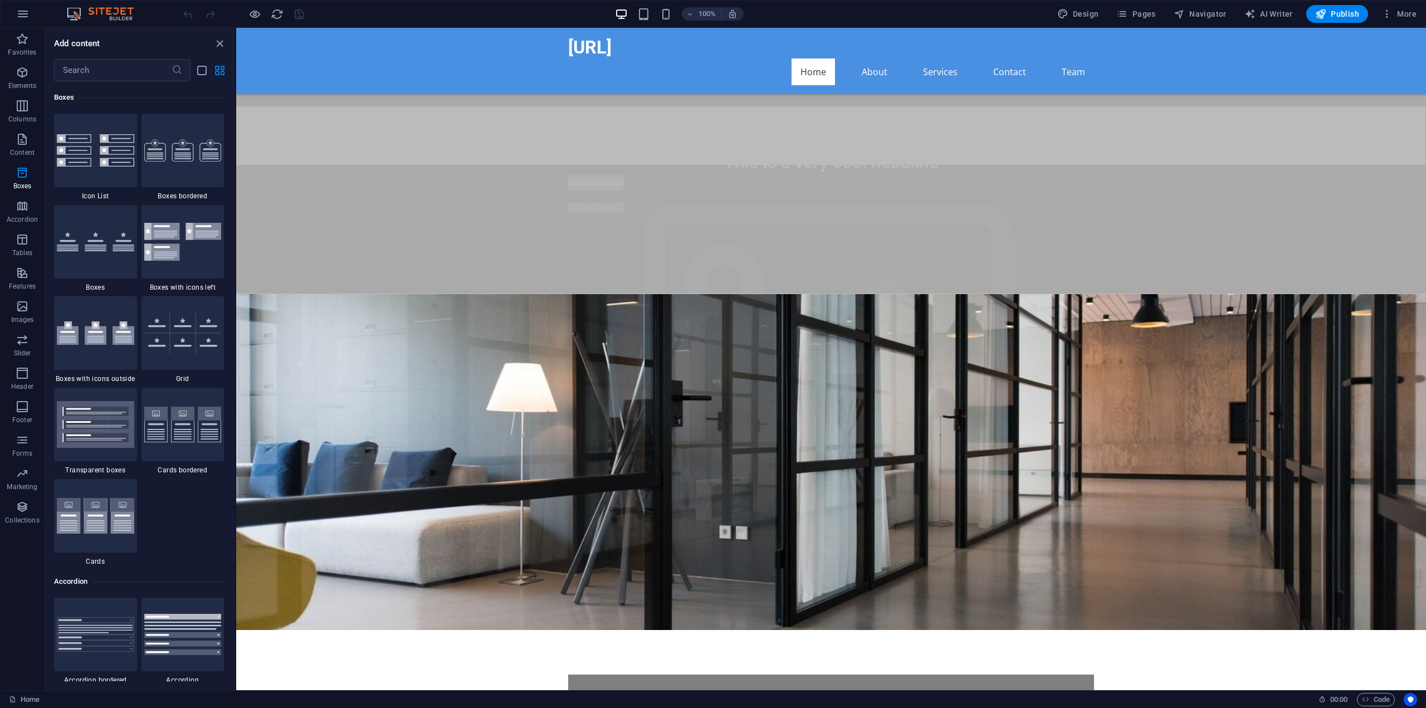
scroll to position [3072, 0]
click at [14, 22] on button "button" at bounding box center [22, 14] width 27 height 27
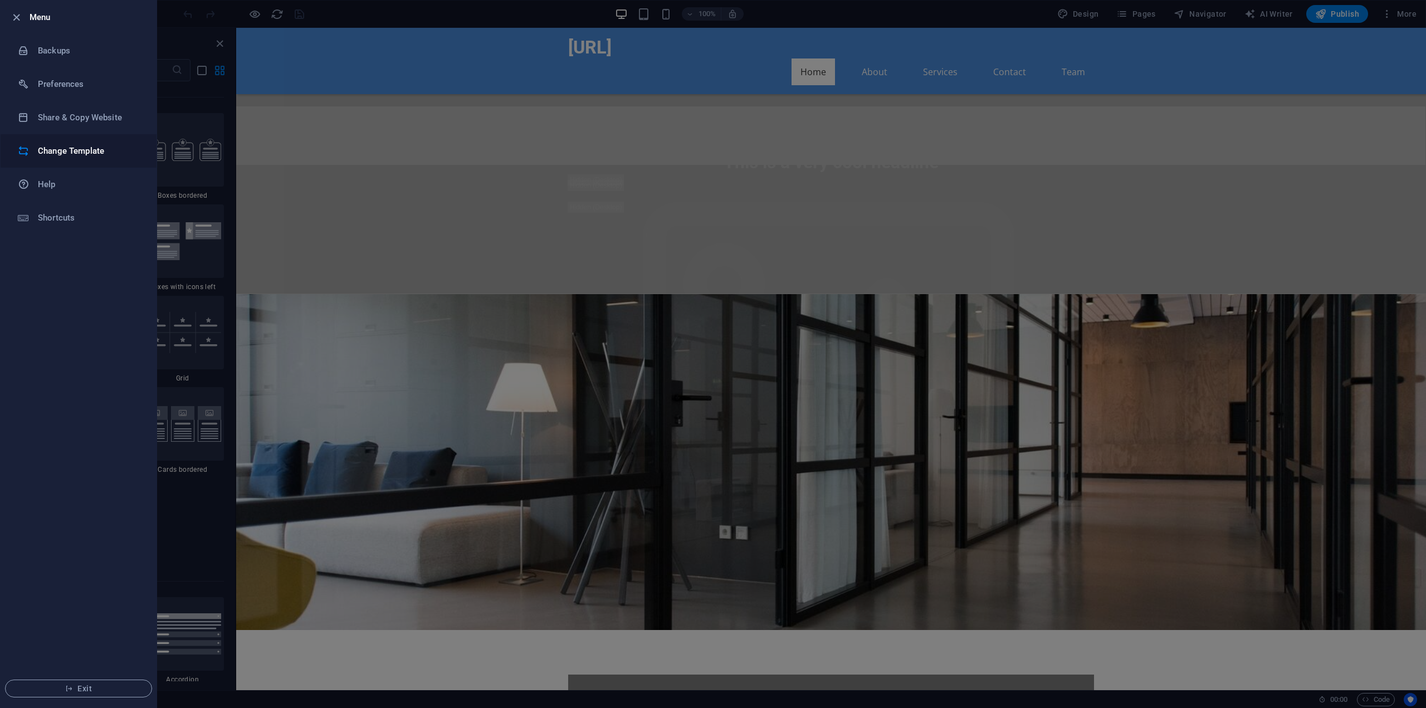
click at [94, 148] on h6 "Change Template" at bounding box center [89, 150] width 103 height 13
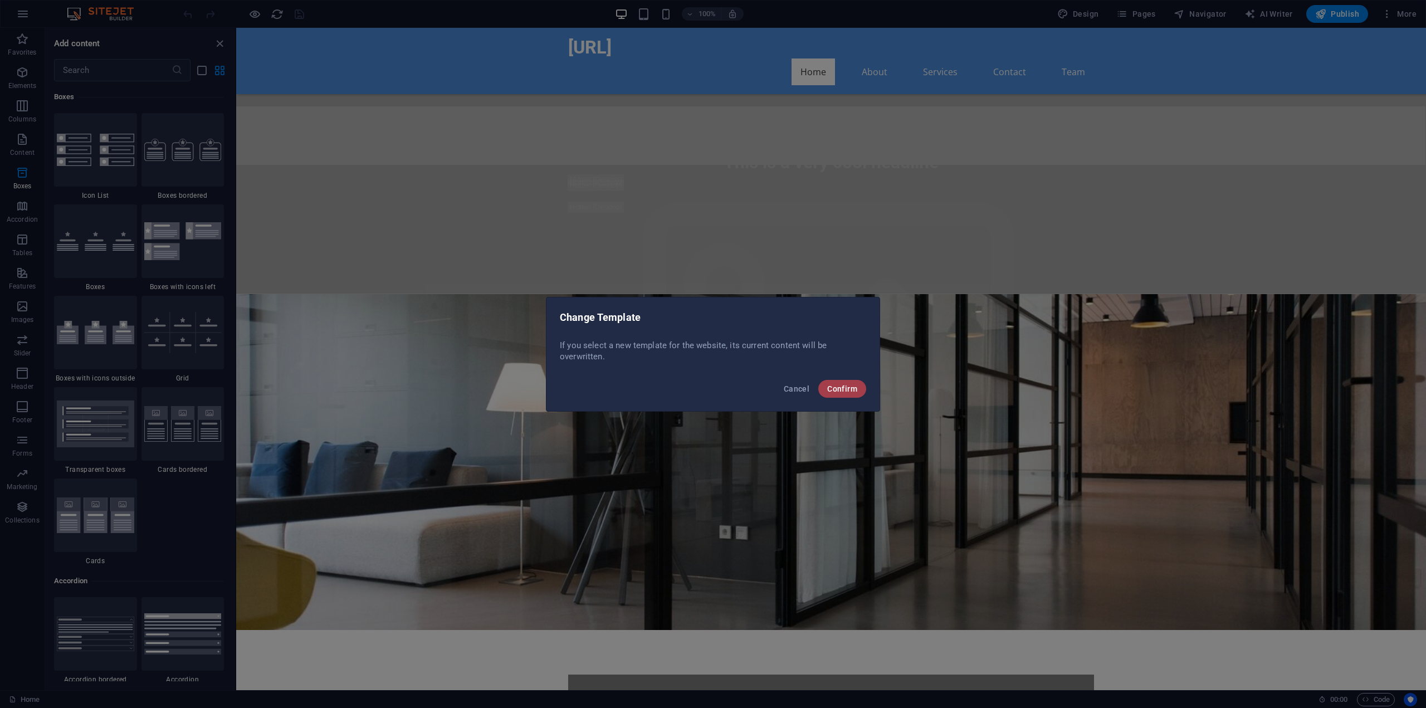
click at [846, 389] on span "Confirm" at bounding box center [842, 388] width 30 height 9
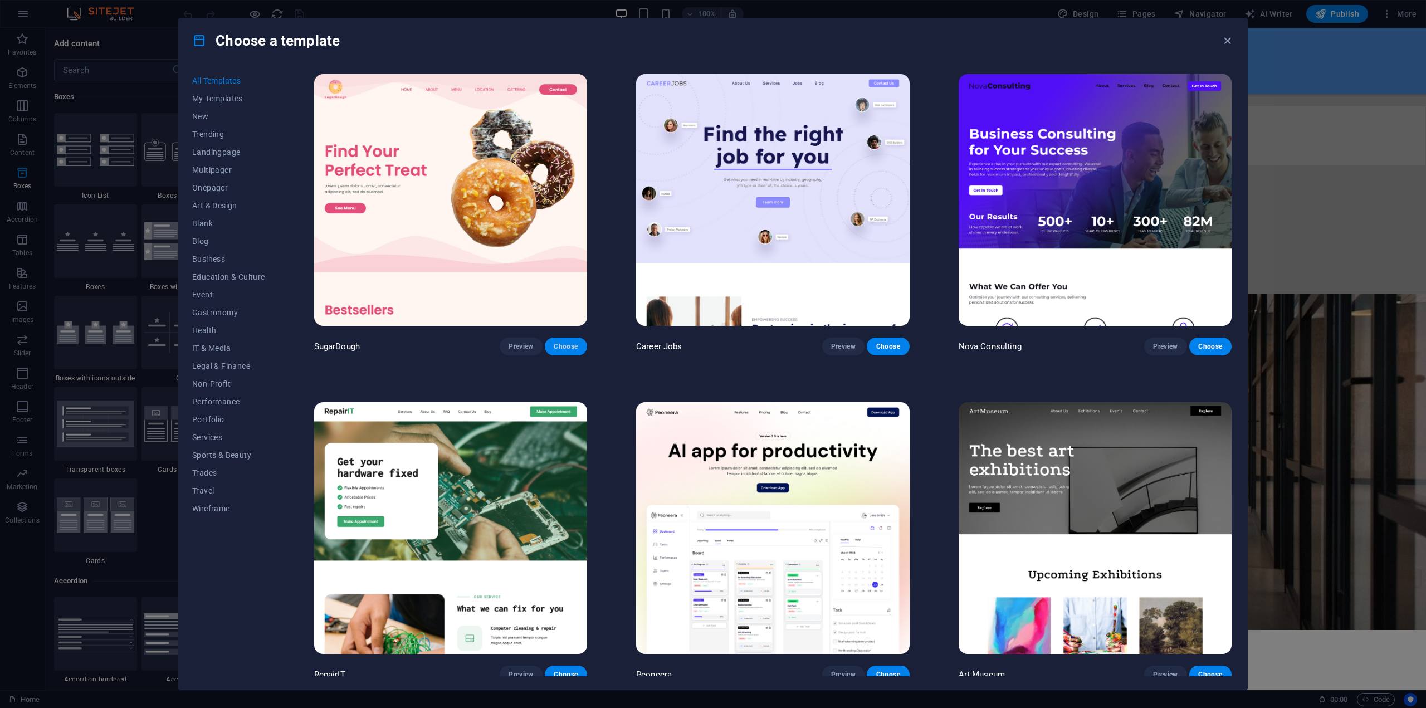
click at [574, 344] on span "Choose" at bounding box center [566, 346] width 25 height 9
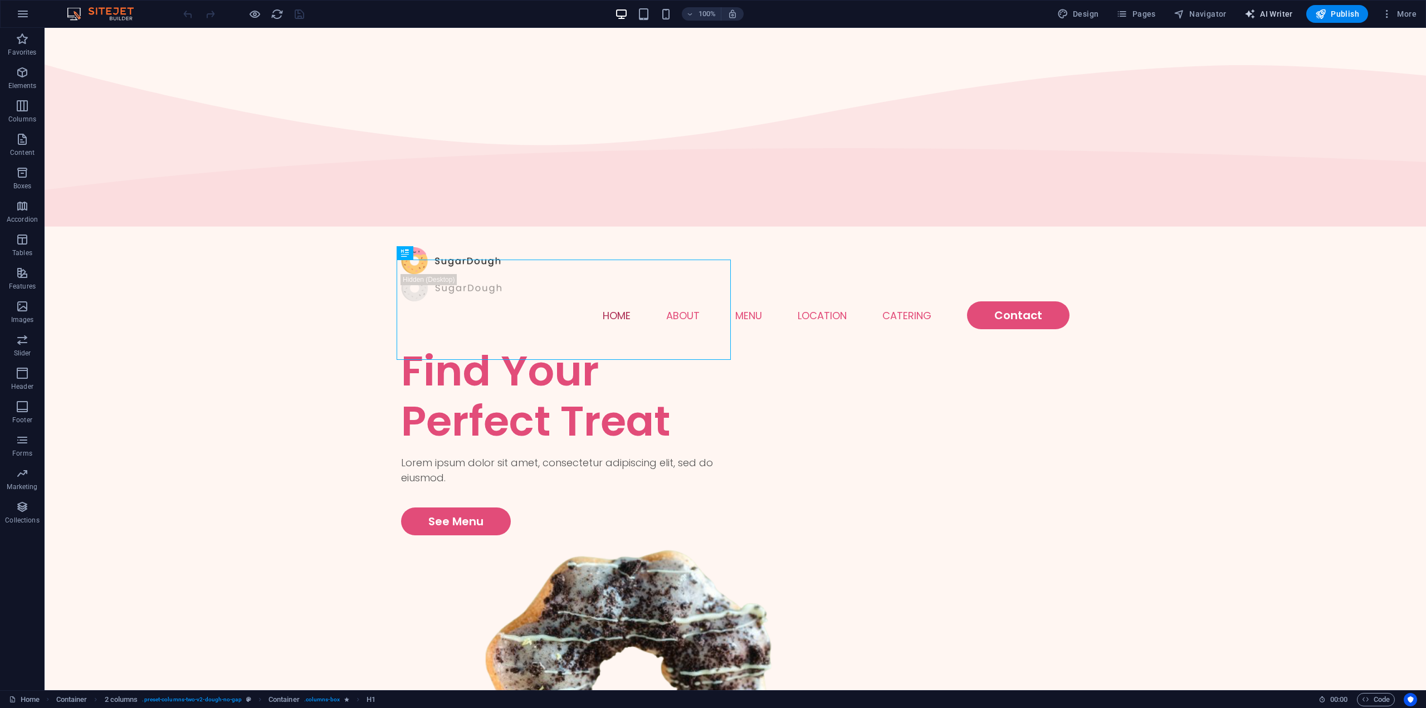
click at [1266, 15] on span "AI Writer" at bounding box center [1268, 13] width 48 height 11
select select "English"
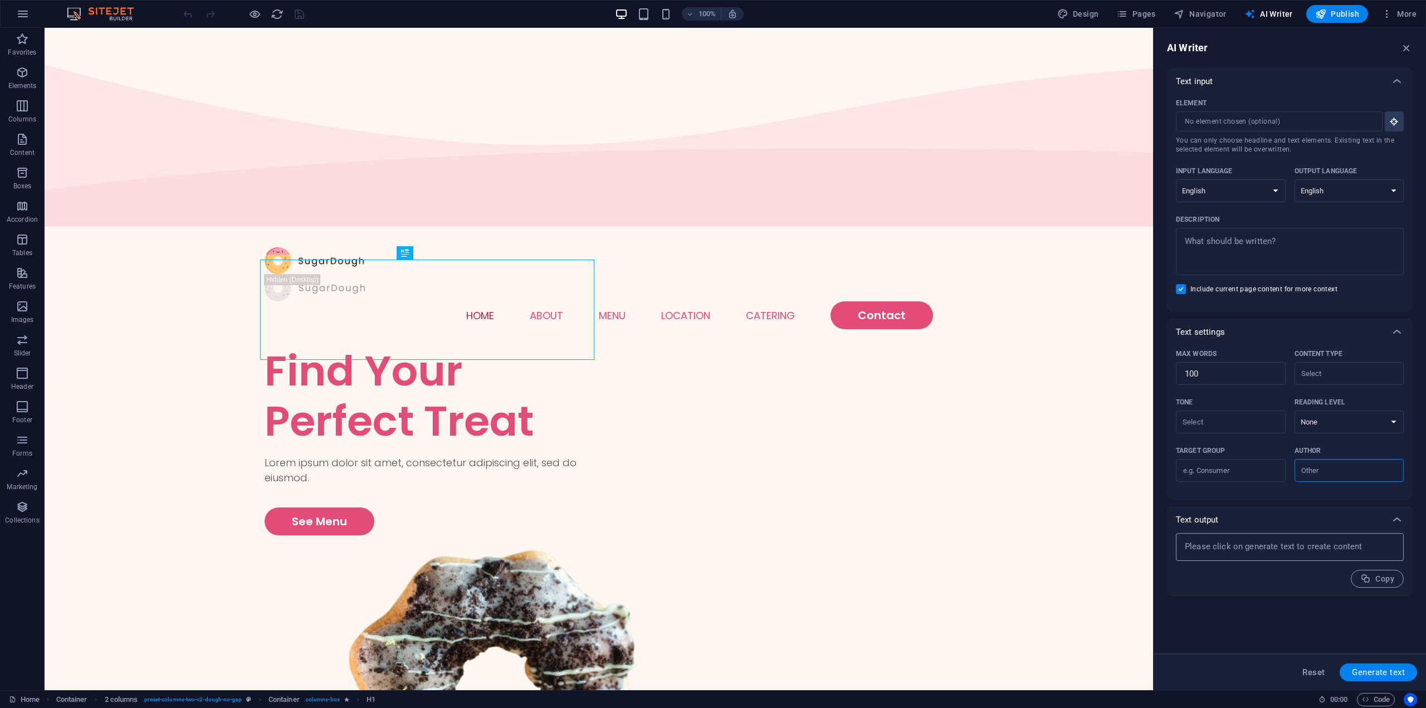
drag, startPoint x: 1222, startPoint y: 561, endPoint x: 1216, endPoint y: 552, distance: 10.5
click at [1222, 561] on div "x ​ Copy" at bounding box center [1290, 560] width 228 height 55
type textarea "x"
click at [1216, 550] on textarea at bounding box center [1289, 547] width 217 height 17
paste textarea
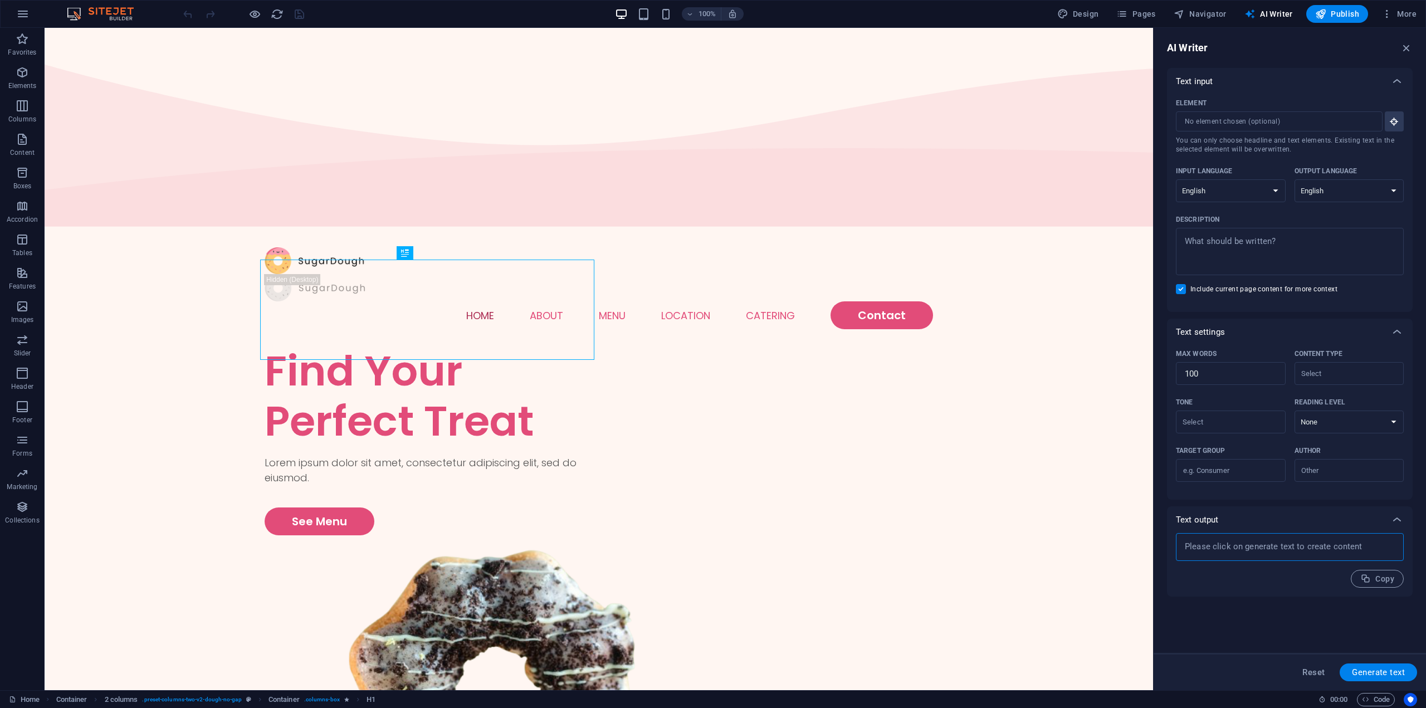
paste textarea
type textarea "x"
click at [1243, 229] on div "x ​" at bounding box center [1290, 251] width 228 height 47
click at [1243, 233] on textarea "Description x ​" at bounding box center [1289, 251] width 217 height 36
type textarea "x"
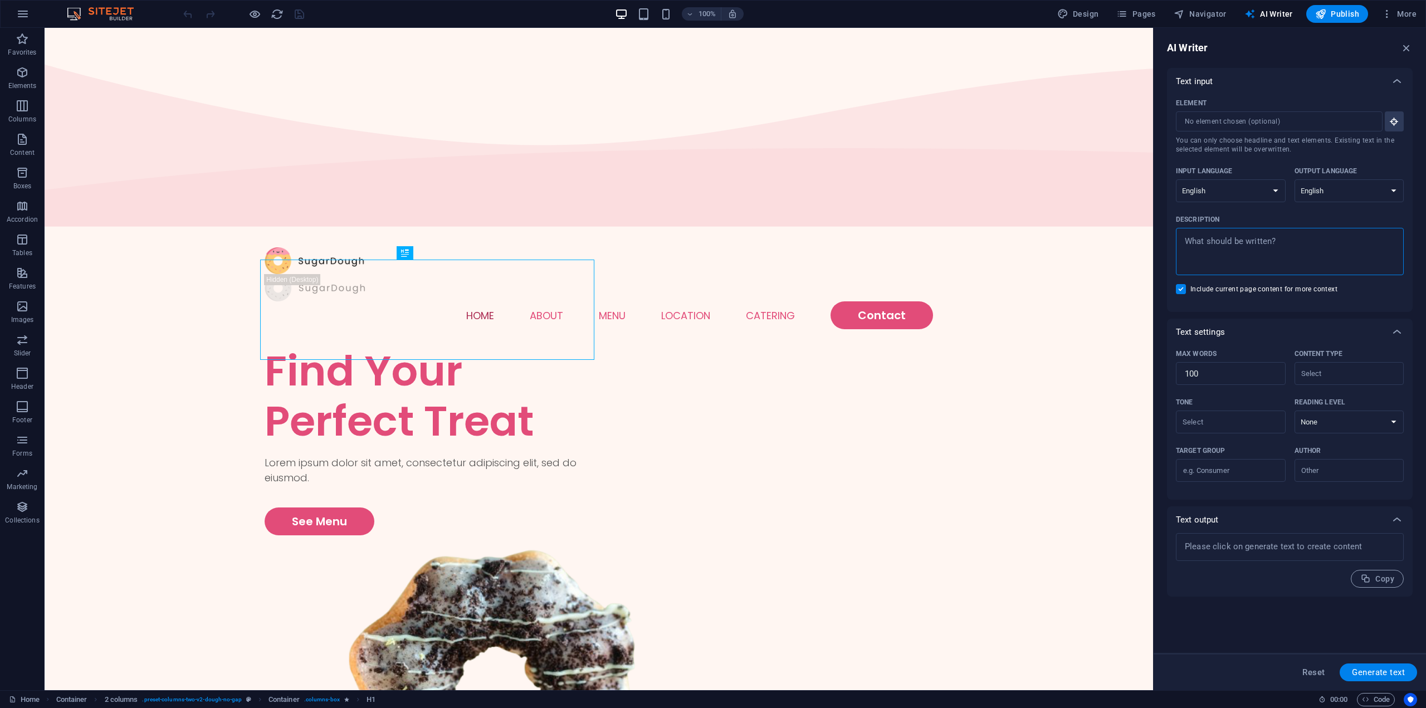
paste textarea "FuturCraft.ai Website Copy Update Homepage (Hero Section) Headline: Generative …"
type textarea "FuturCraft.ai Website Copy Update Homepage (Hero Section) Headline: Generative …"
type textarea "x"
type textarea "FuturCraft.ai Website Copy Update Homepage (Hero Section) Headline: Generative …"
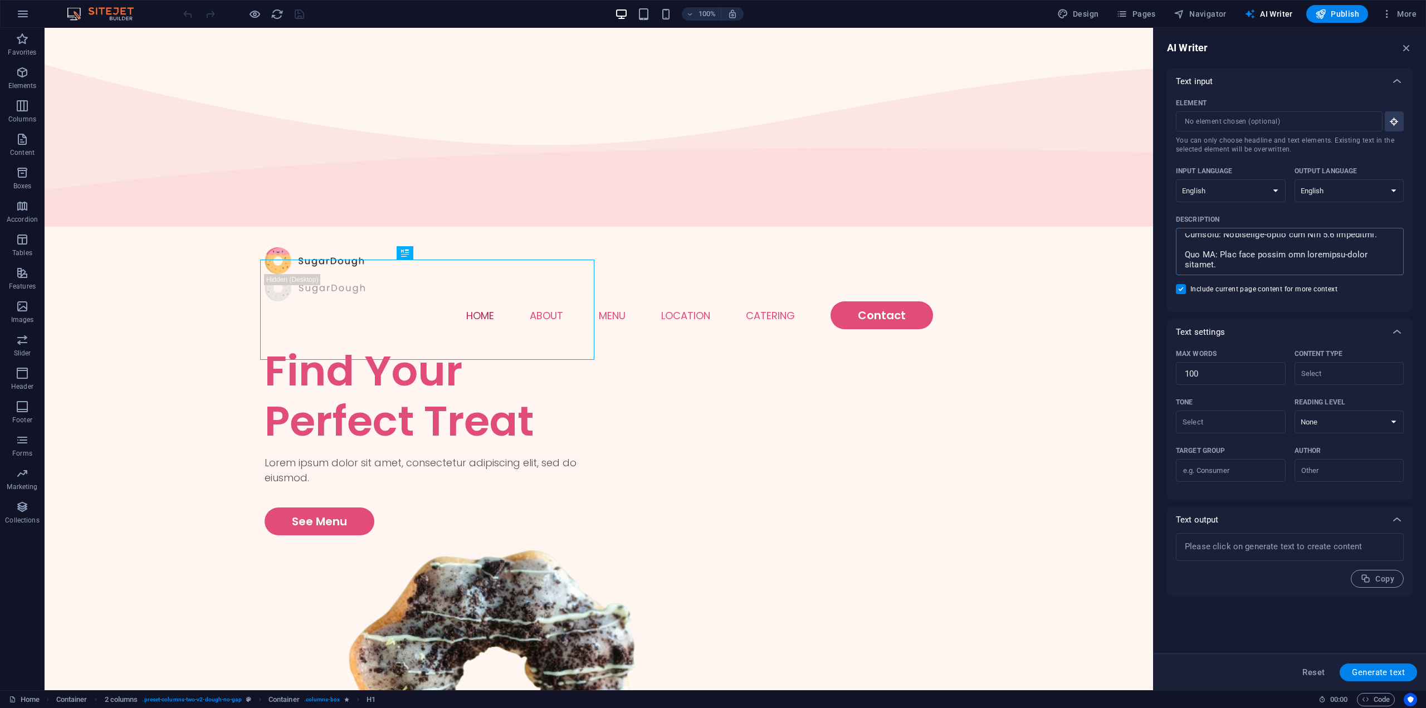
click at [1382, 678] on button "Generate text" at bounding box center [1377, 672] width 77 height 18
type textarea "x"
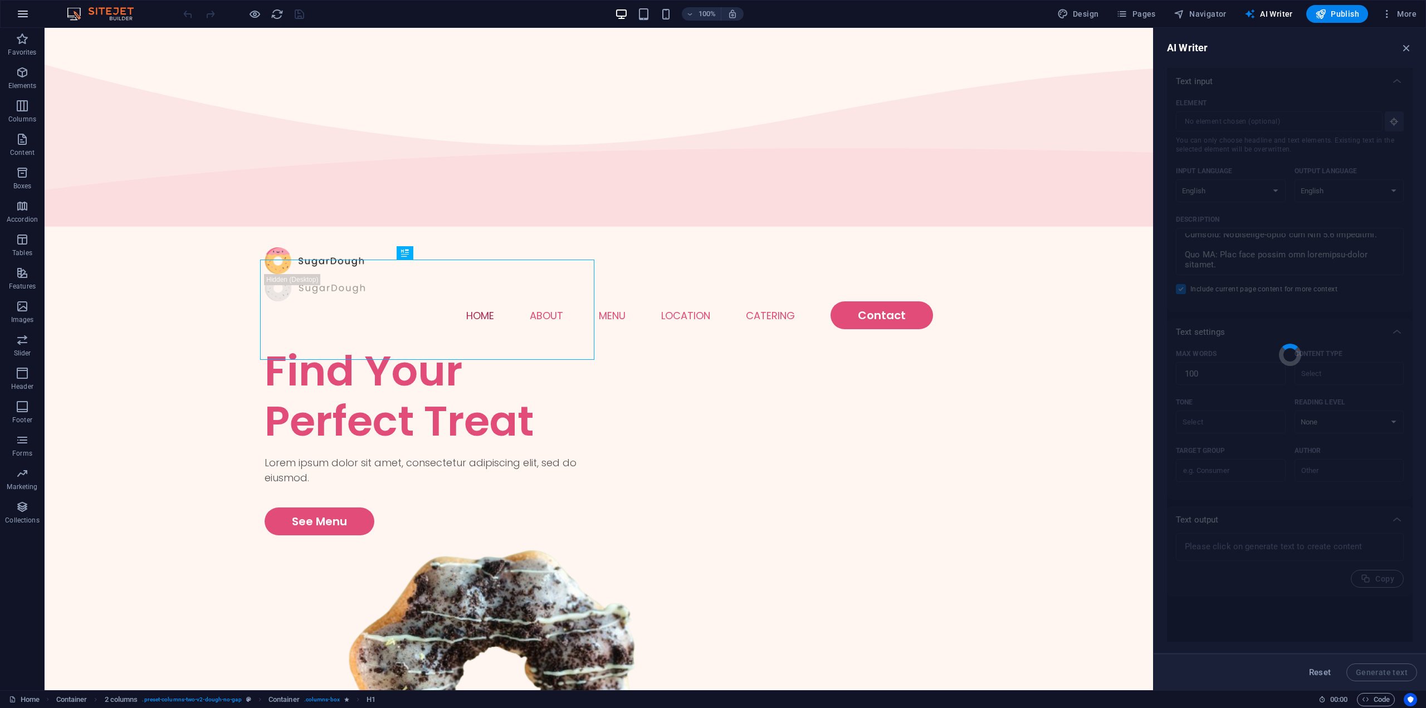
type textarea "x"
type textarea "Revolutionizing video creation, FuturCraft empowers creators with VEO3Gen, harn…"
type textarea "x"
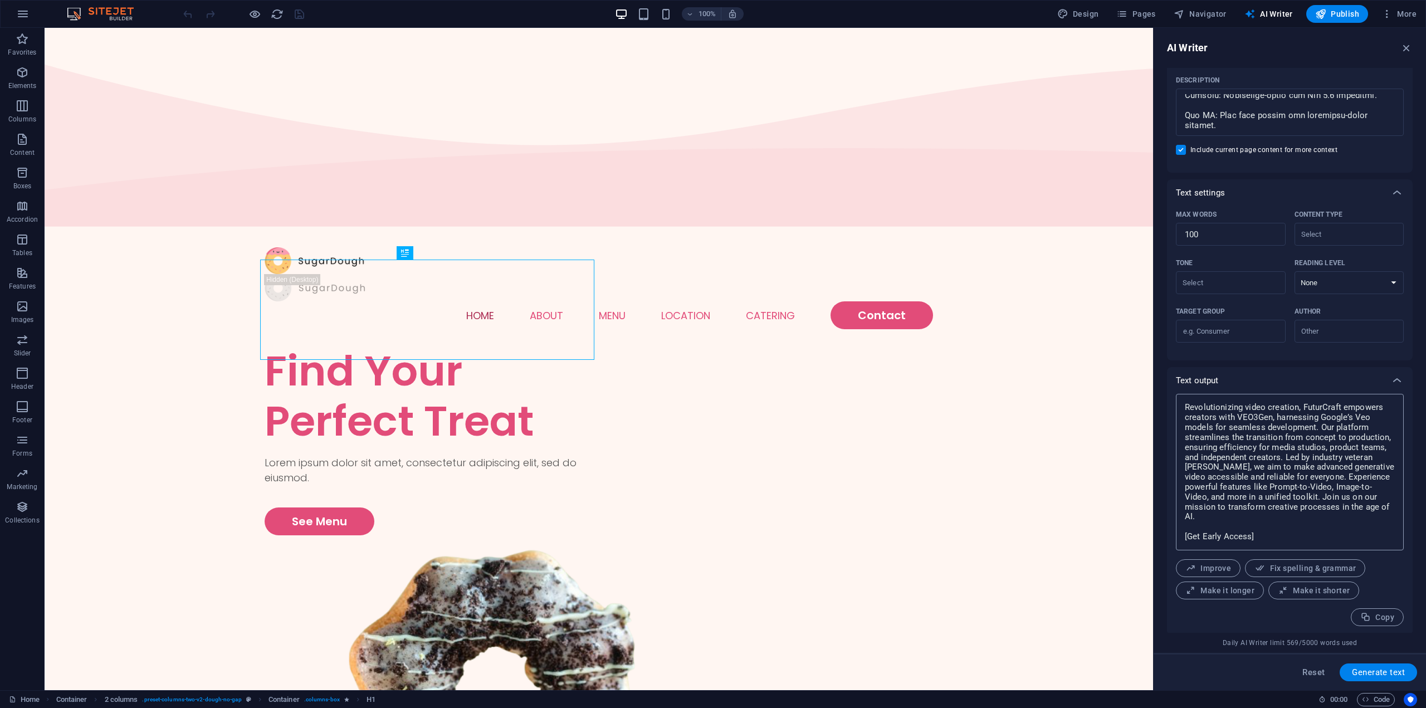
scroll to position [141, 0]
click at [1393, 616] on button "Copy" at bounding box center [1376, 615] width 53 height 18
type textarea "x"
click at [408, 455] on div "Lorem ipsum dolor sit amet, consectetur adipiscing elit, sed do eiusmod." at bounding box center [432, 470] width 334 height 30
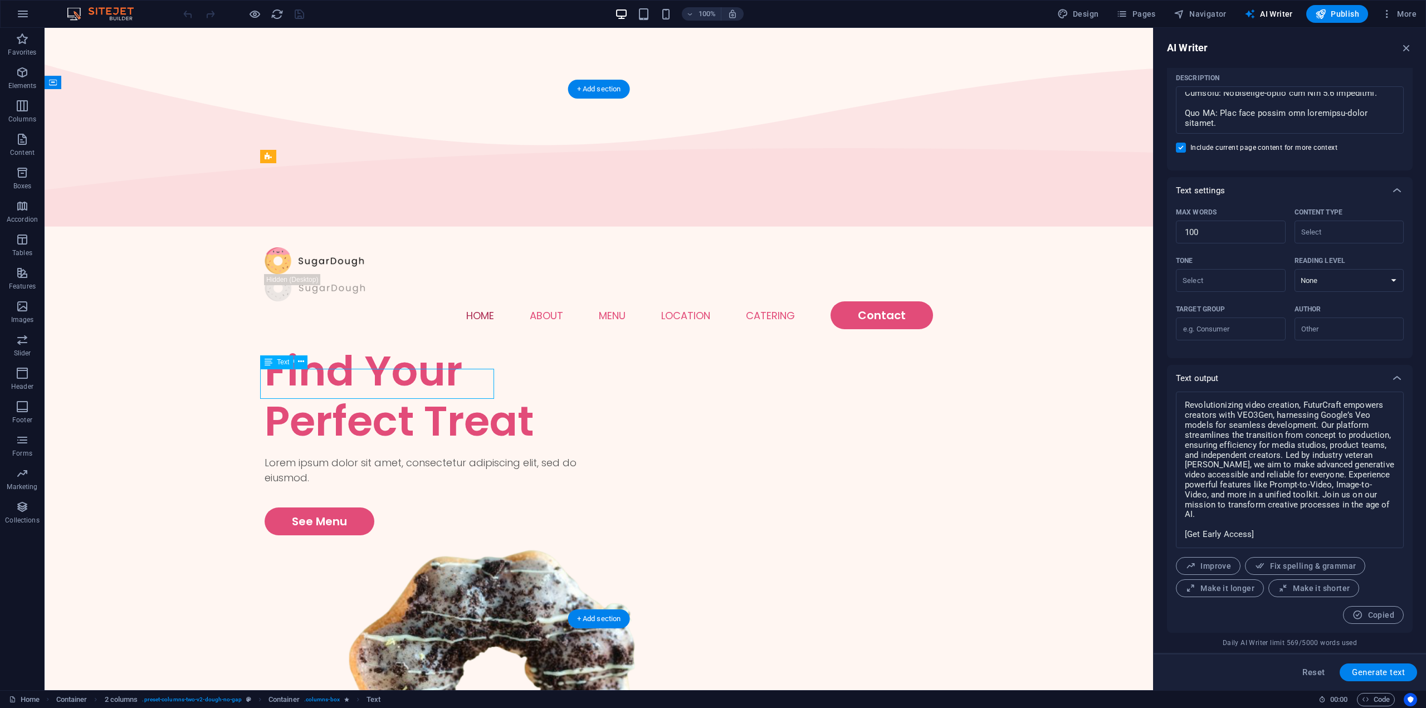
click at [416, 455] on div "Lorem ipsum dolor sit amet, consectetur adipiscing elit, sed do eiusmod." at bounding box center [432, 470] width 334 height 30
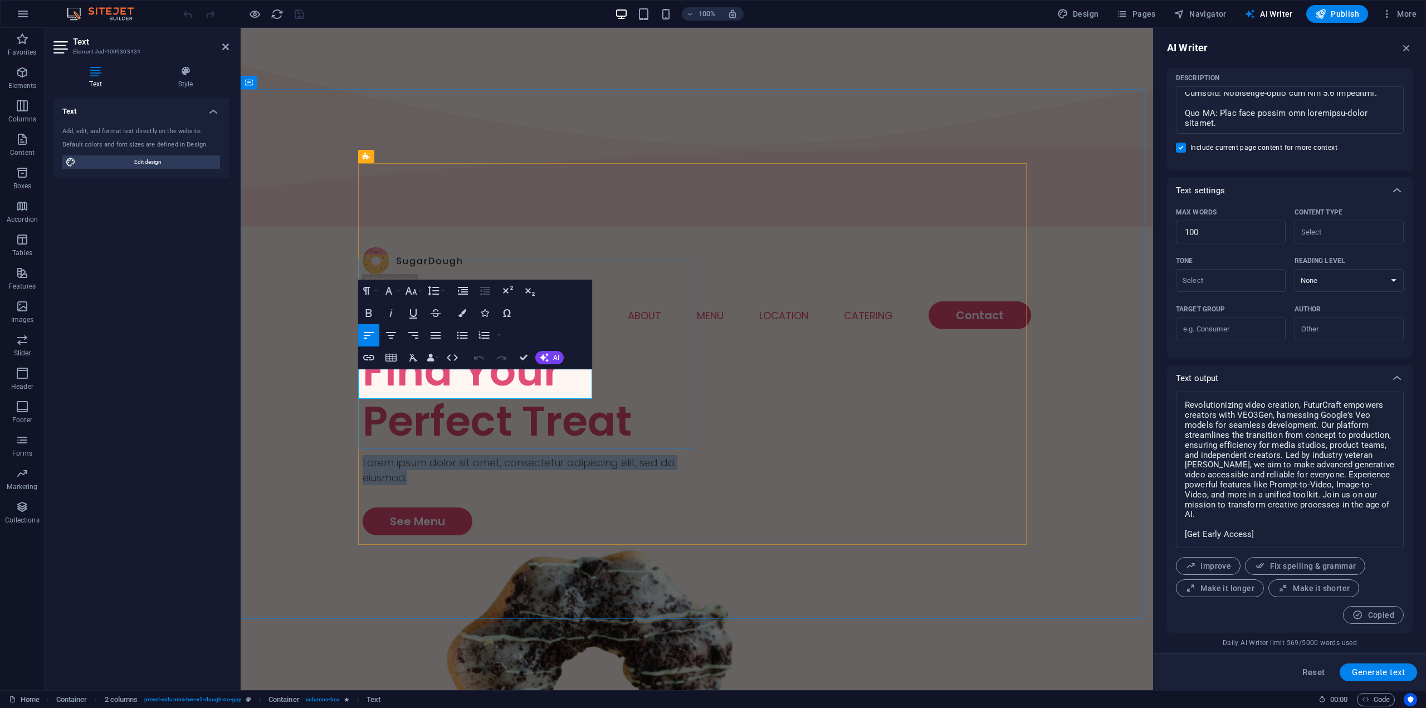
drag, startPoint x: 526, startPoint y: 388, endPoint x: 144, endPoint y: 330, distance: 386.9
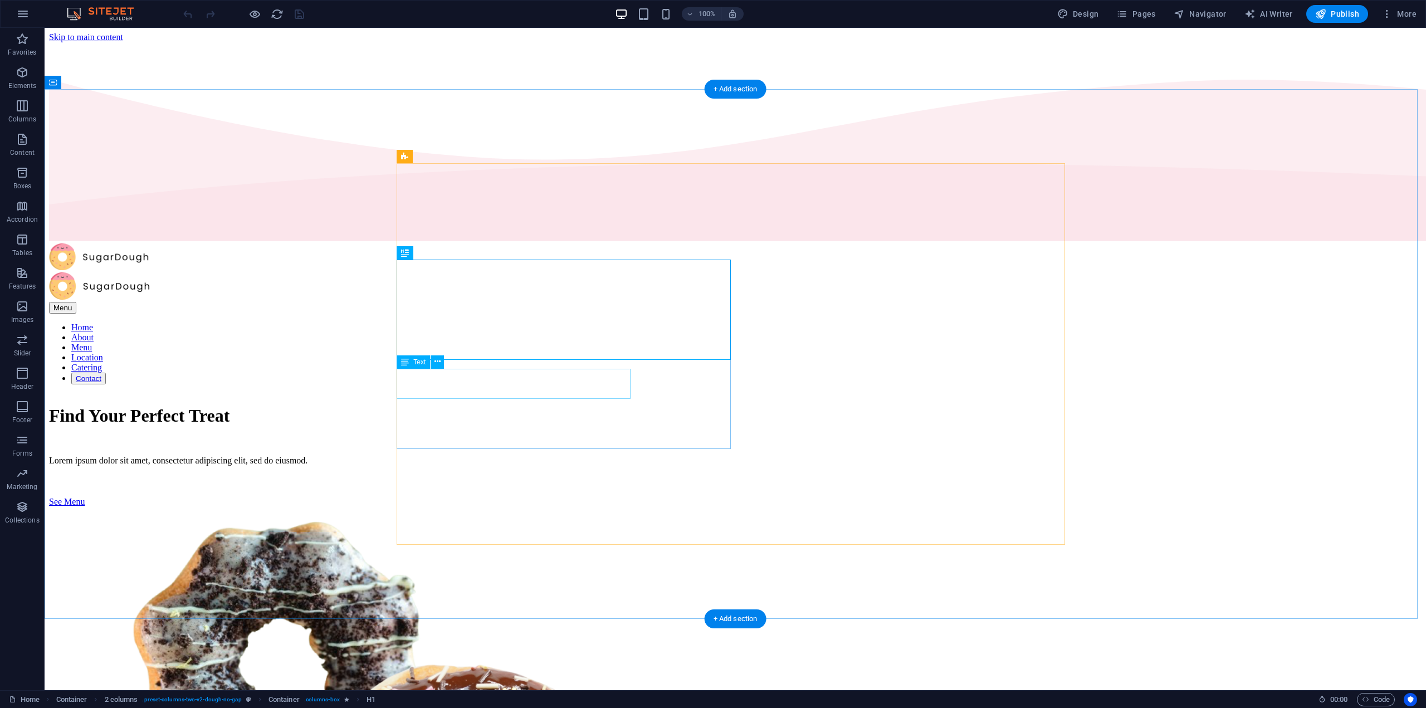
click at [555, 456] on div "Lorem ipsum dolor sit amet, consectetur adipiscing elit, sed do eiusmod." at bounding box center [735, 461] width 1372 height 10
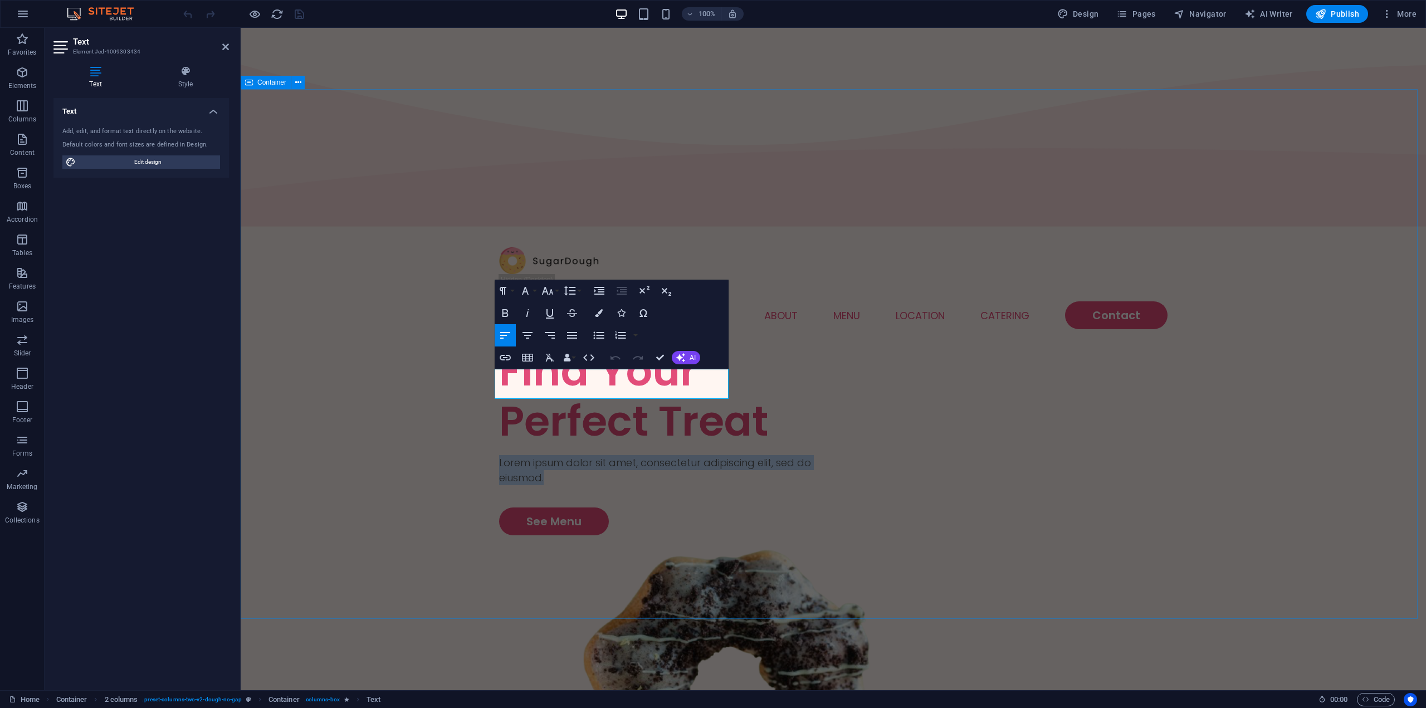
drag, startPoint x: 659, startPoint y: 390, endPoint x: 378, endPoint y: 342, distance: 285.7
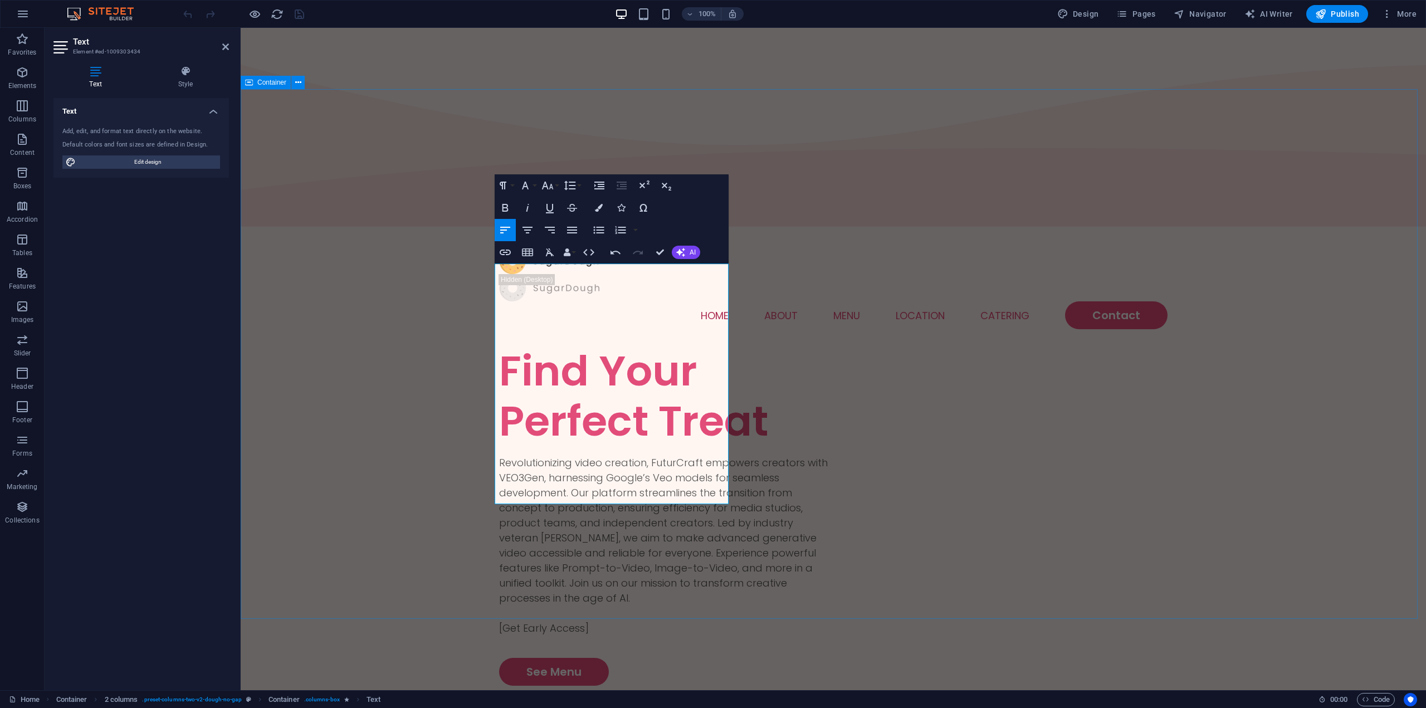
scroll to position [6508, 3]
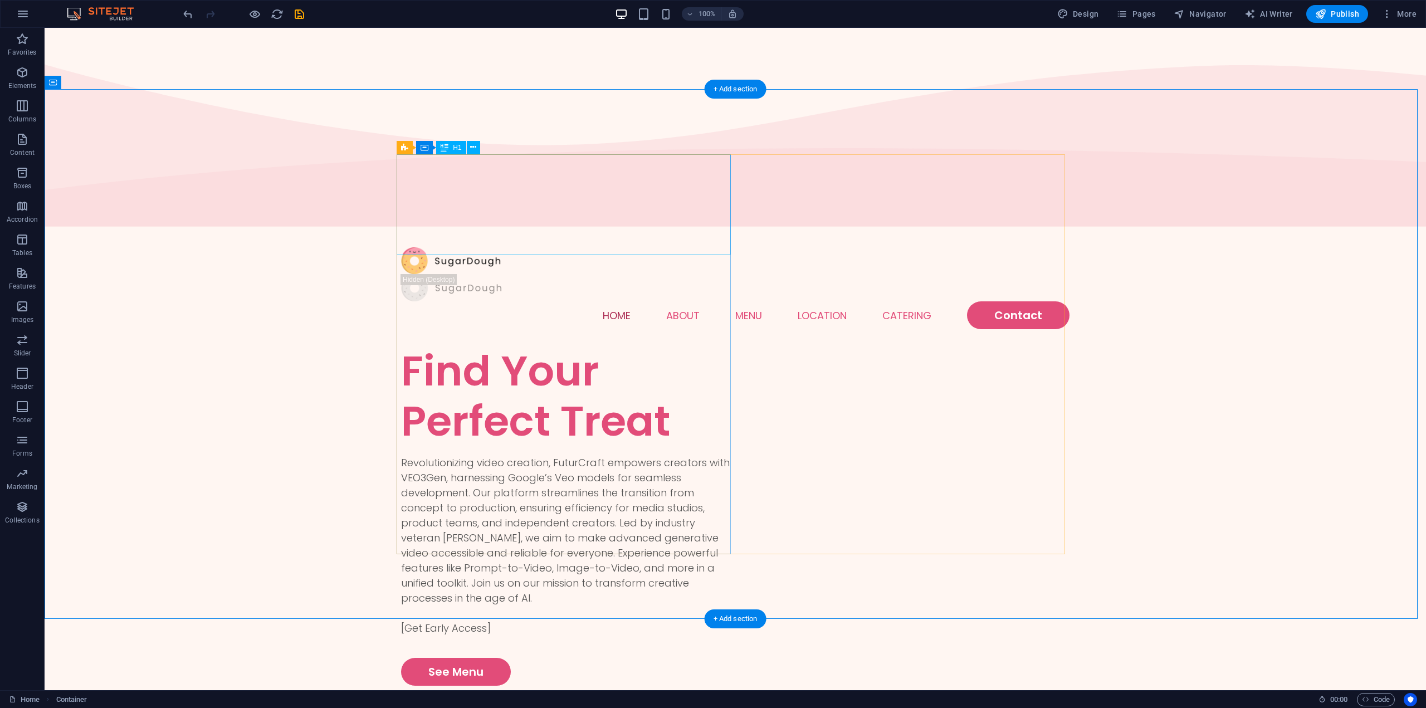
click at [613, 346] on div "Find Your Perfect Treat" at bounding box center [568, 396] width 334 height 100
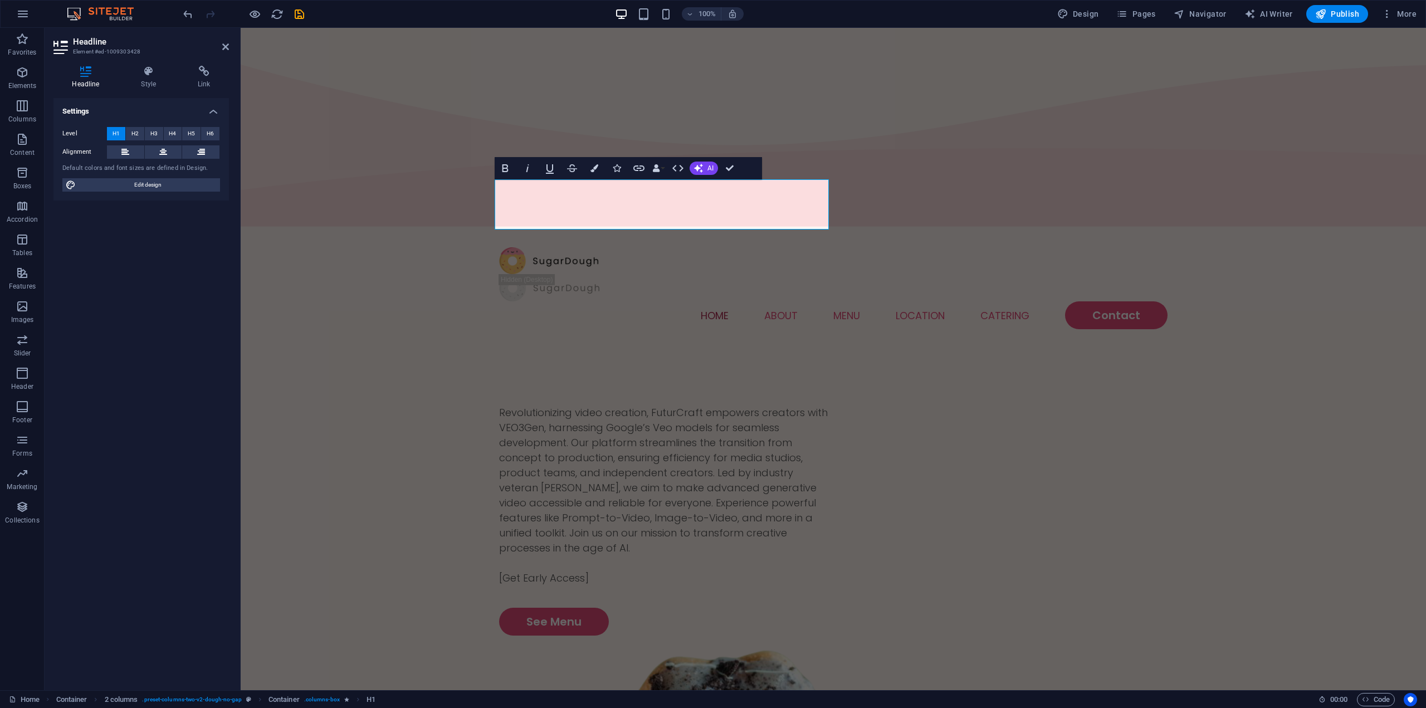
click at [116, 18] on img at bounding box center [106, 13] width 84 height 13
click at [35, 9] on button "button" at bounding box center [22, 14] width 27 height 27
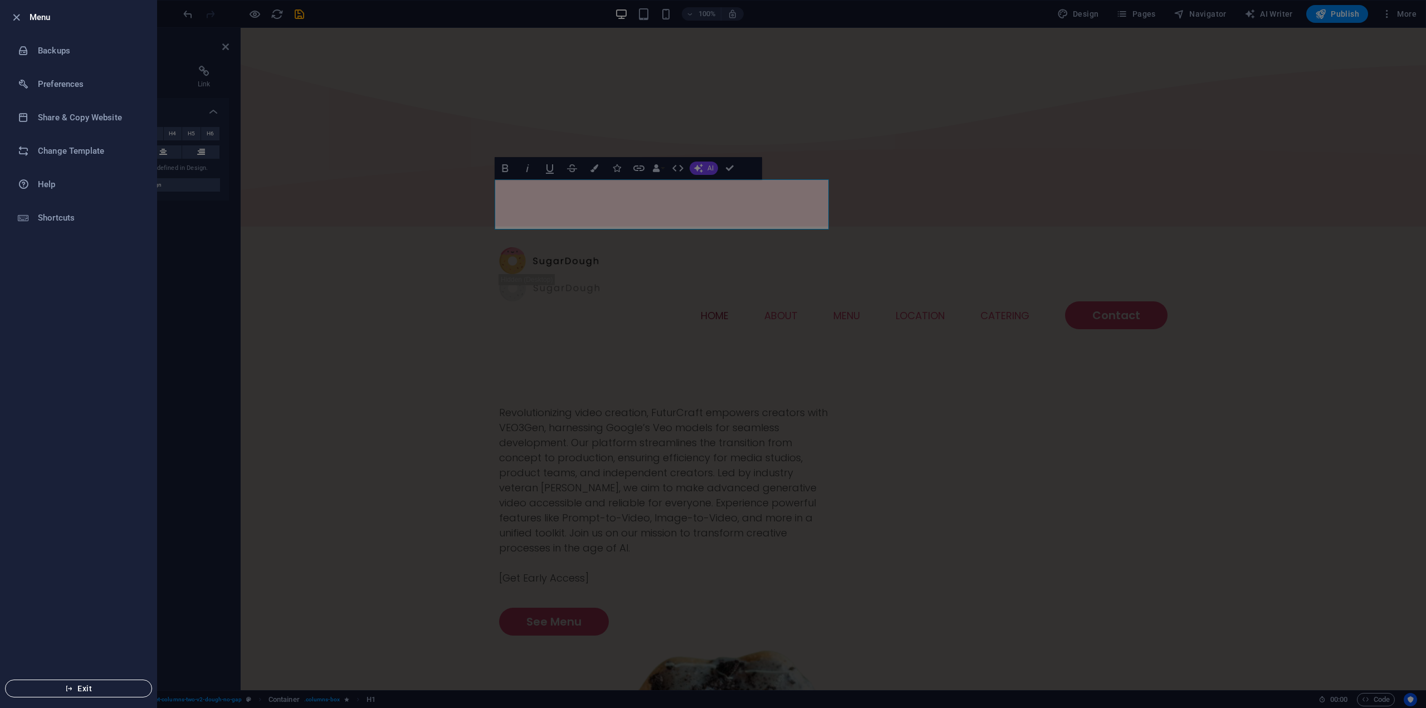
click at [107, 684] on span "Exit" at bounding box center [78, 688] width 128 height 9
